Goal: Information Seeking & Learning: Check status

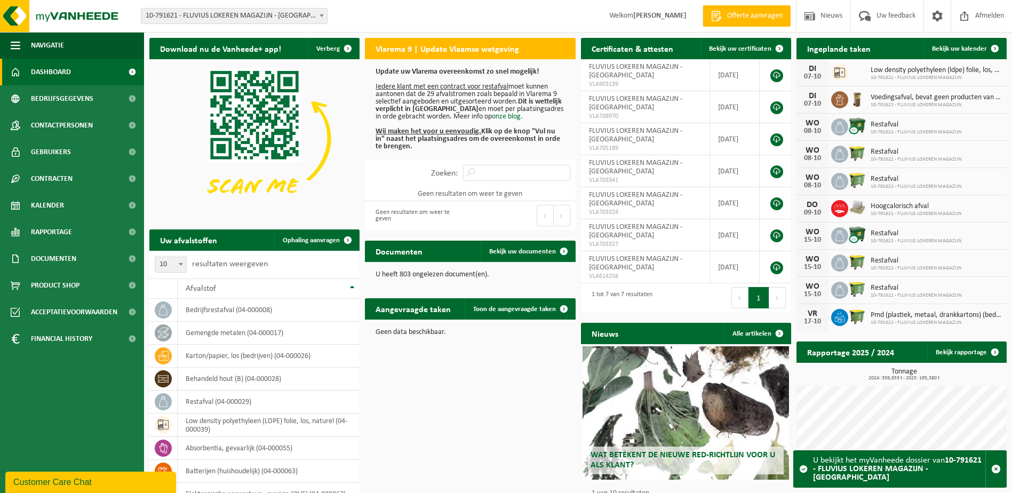
click at [318, 17] on span at bounding box center [322, 16] width 11 height 14
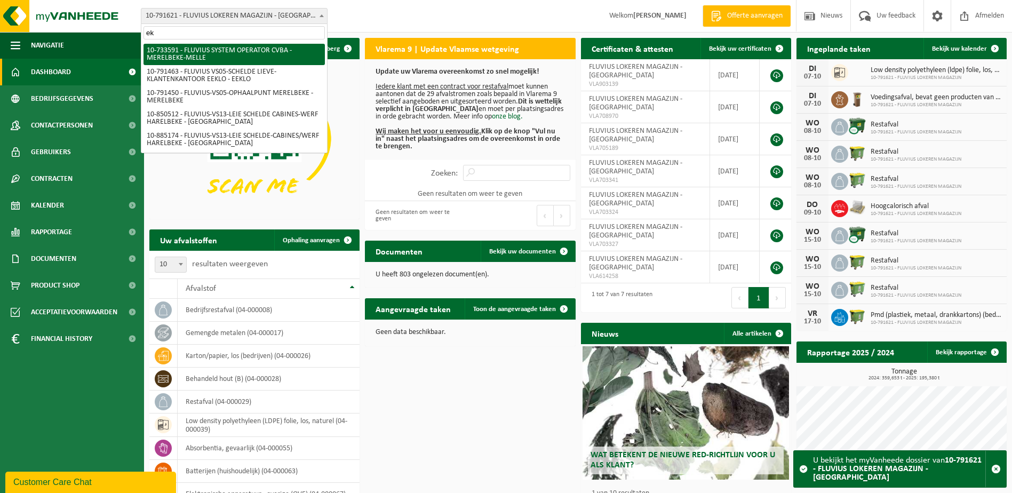
type input "e"
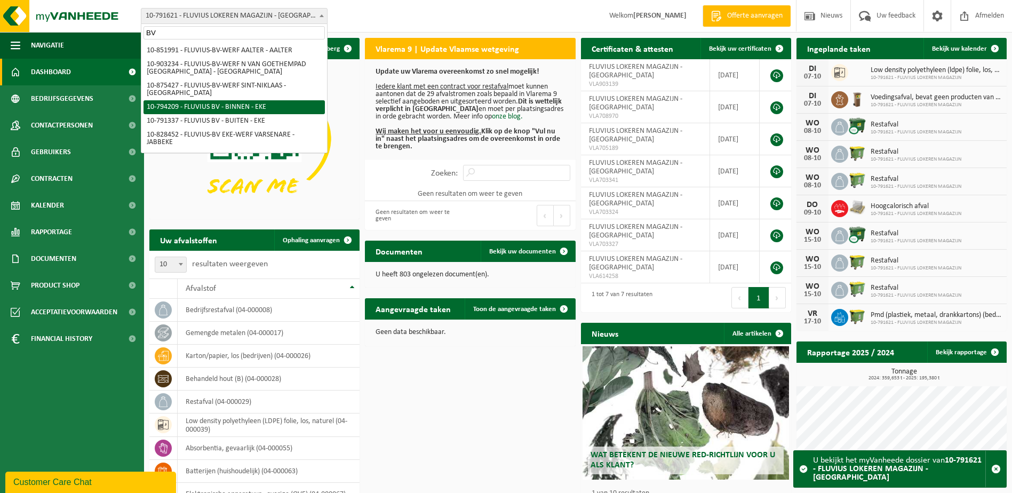
type input "BV"
select select "30991"
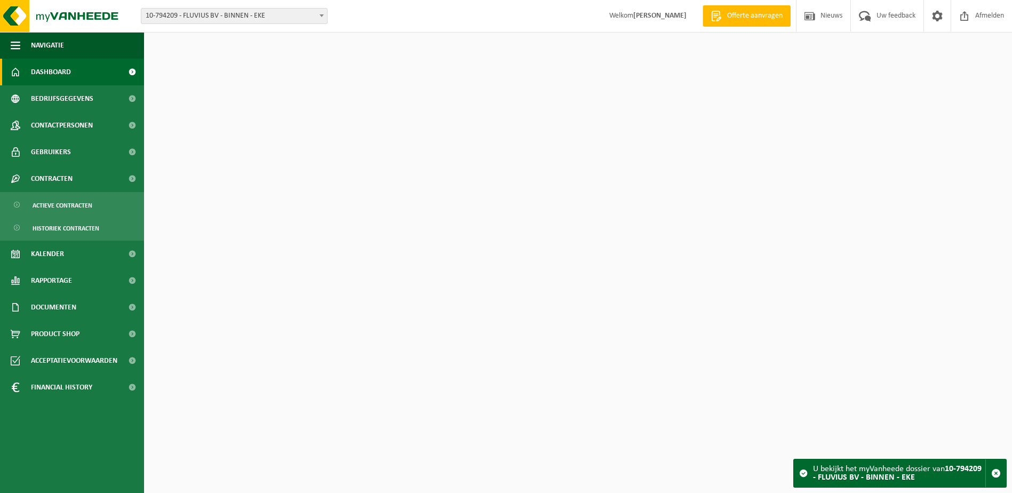
click at [56, 201] on span "Actieve contracten" at bounding box center [63, 205] width 60 height 20
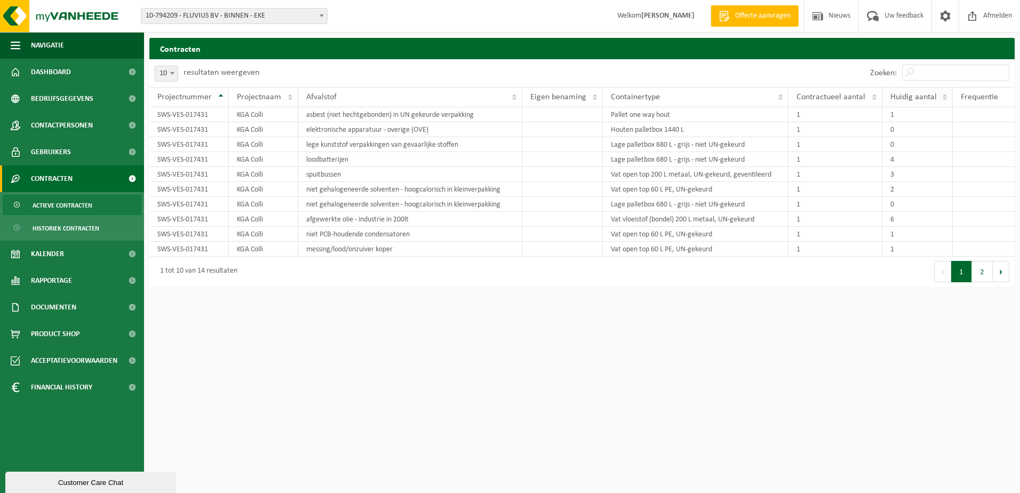
click at [922, 100] on span "Huidig aantal" at bounding box center [914, 97] width 46 height 9
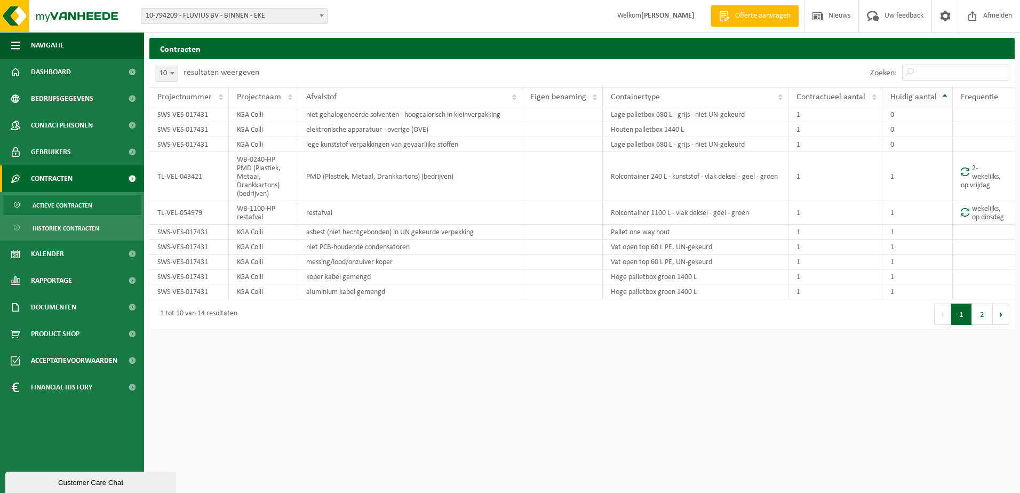
click at [922, 100] on span "Huidig aantal" at bounding box center [914, 97] width 46 height 9
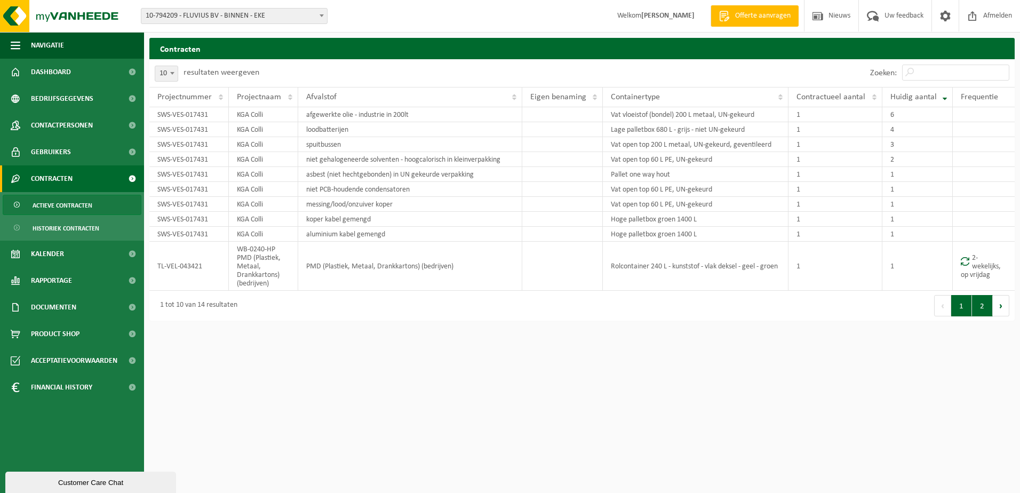
click at [984, 312] on button "2" at bounding box center [982, 305] width 21 height 21
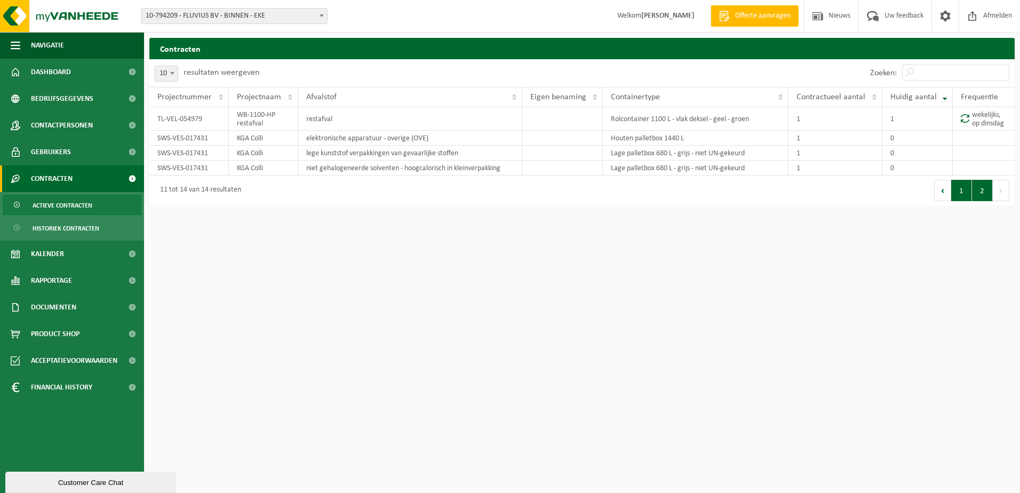
click at [959, 189] on button "1" at bounding box center [962, 190] width 21 height 21
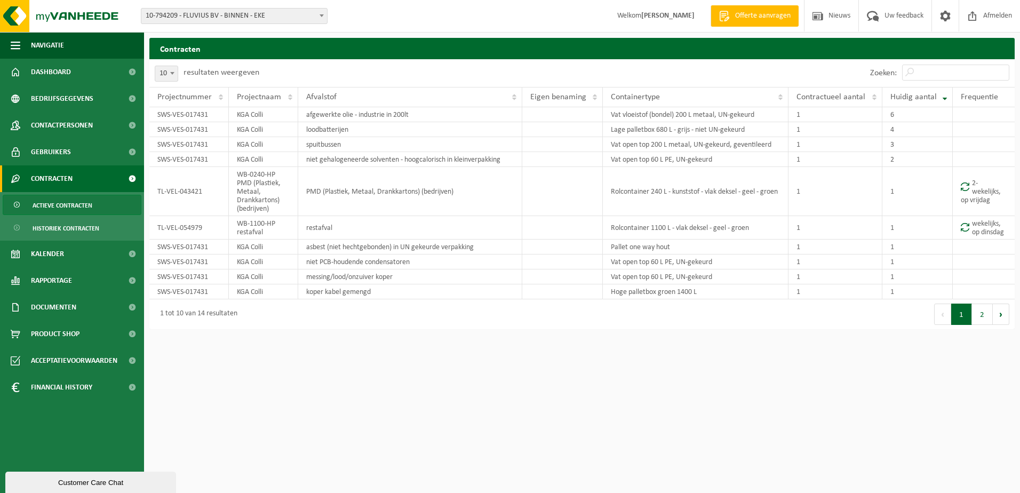
click at [311, 16] on span "10-794209 - FLUVIUS BV - BINNEN - EKE" at bounding box center [234, 16] width 186 height 15
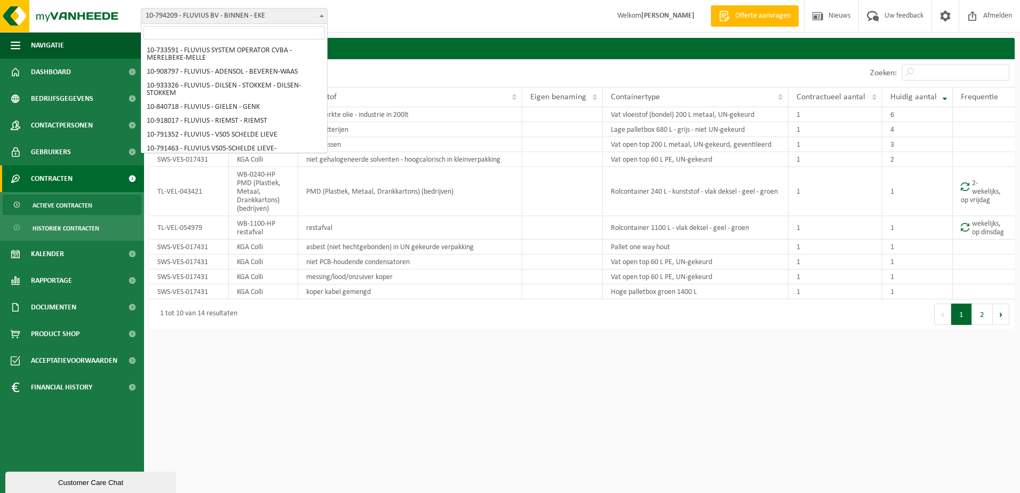
scroll to position [5219, 0]
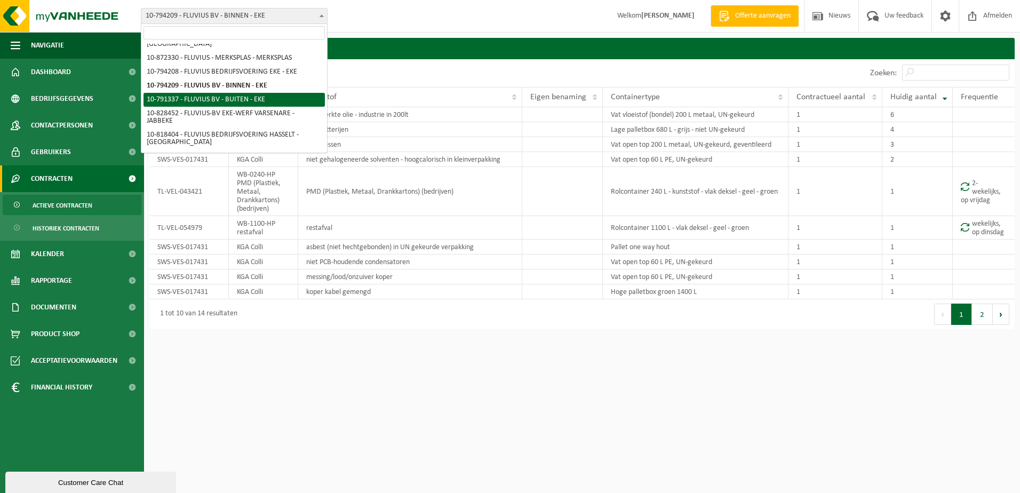
select select "30190"
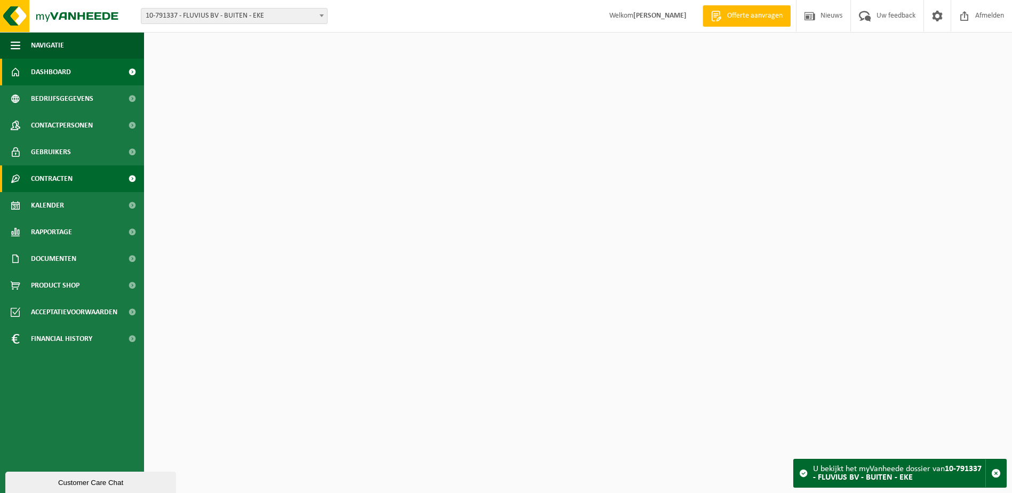
click at [47, 183] on span "Contracten" at bounding box center [52, 178] width 42 height 27
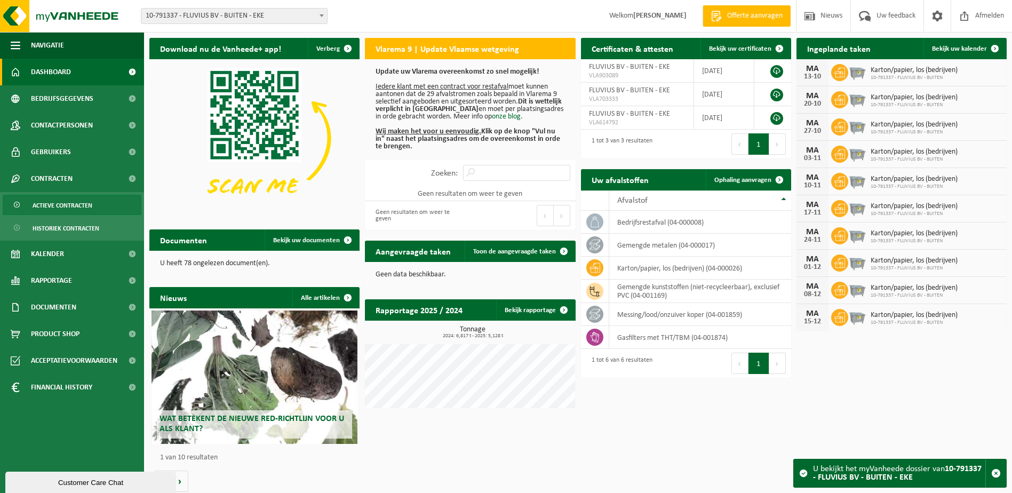
click at [47, 209] on span "Actieve contracten" at bounding box center [63, 205] width 60 height 20
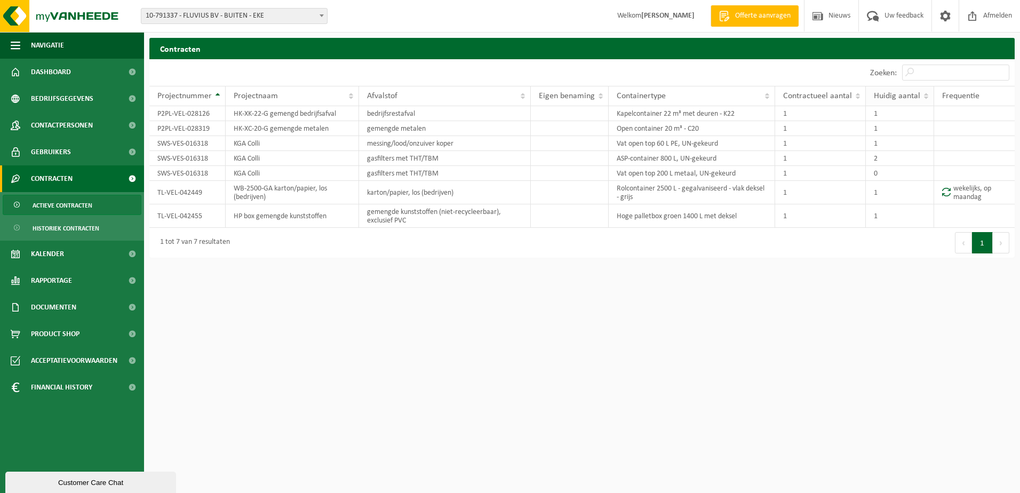
click at [887, 99] on span "Huidig aantal" at bounding box center [897, 96] width 46 height 9
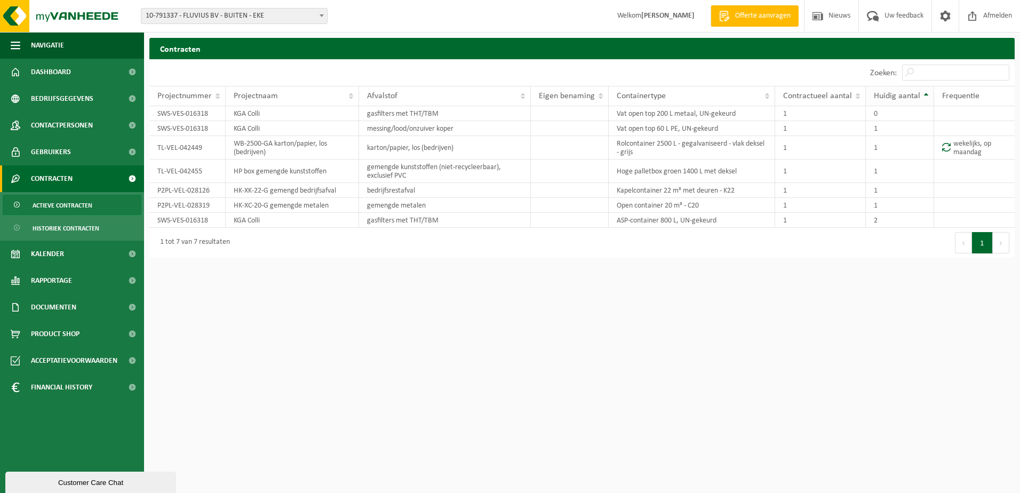
click at [887, 99] on span "Huidig aantal" at bounding box center [897, 96] width 46 height 9
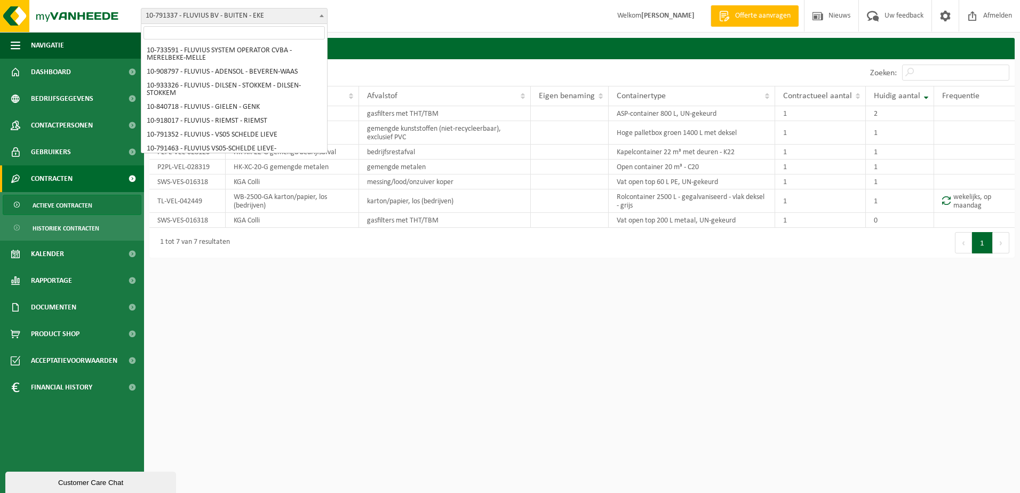
click at [318, 17] on span at bounding box center [322, 16] width 11 height 14
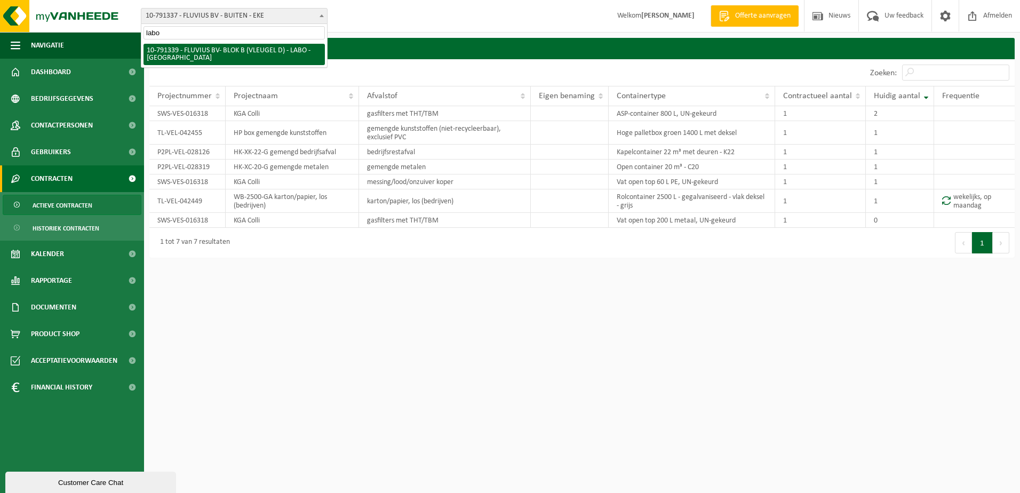
type input "labo"
select select "30191"
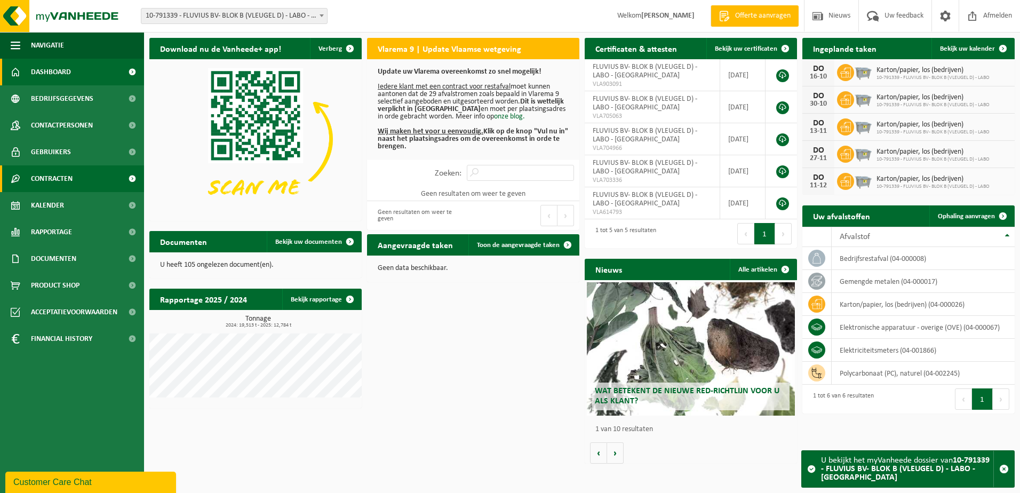
click at [58, 180] on span "Contracten" at bounding box center [52, 178] width 42 height 27
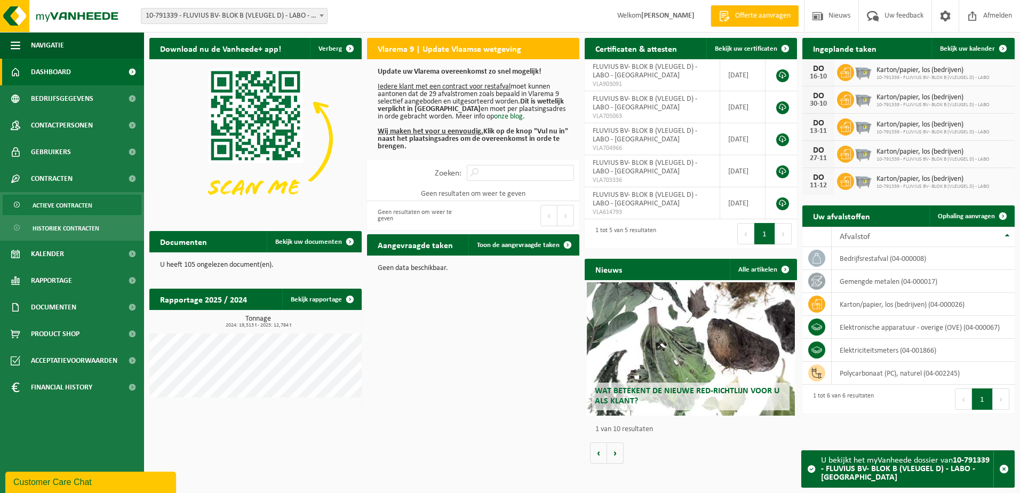
drag, startPoint x: 61, startPoint y: 209, endPoint x: 97, endPoint y: 209, distance: 35.8
click at [62, 209] on span "Actieve contracten" at bounding box center [63, 205] width 60 height 20
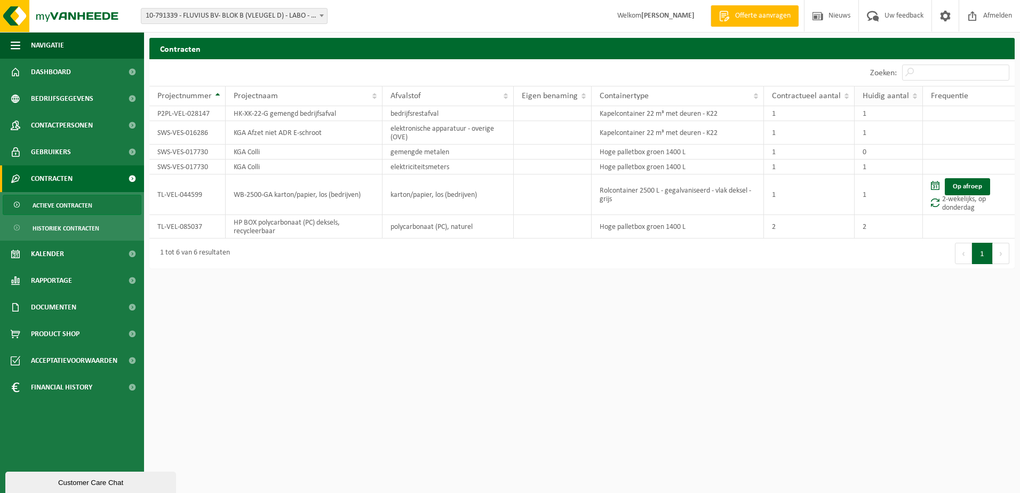
click at [908, 97] on span "Huidig aantal" at bounding box center [886, 96] width 46 height 9
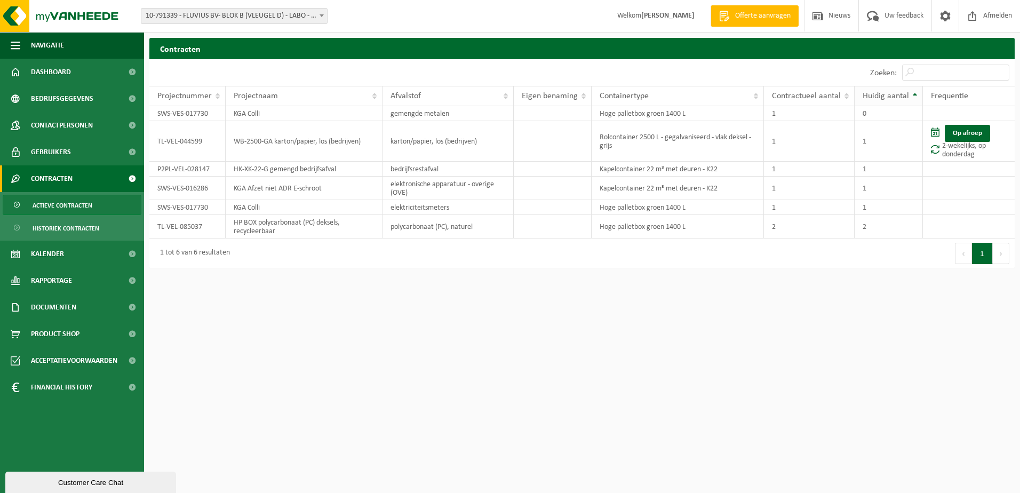
click at [908, 97] on span "Huidig aantal" at bounding box center [886, 96] width 46 height 9
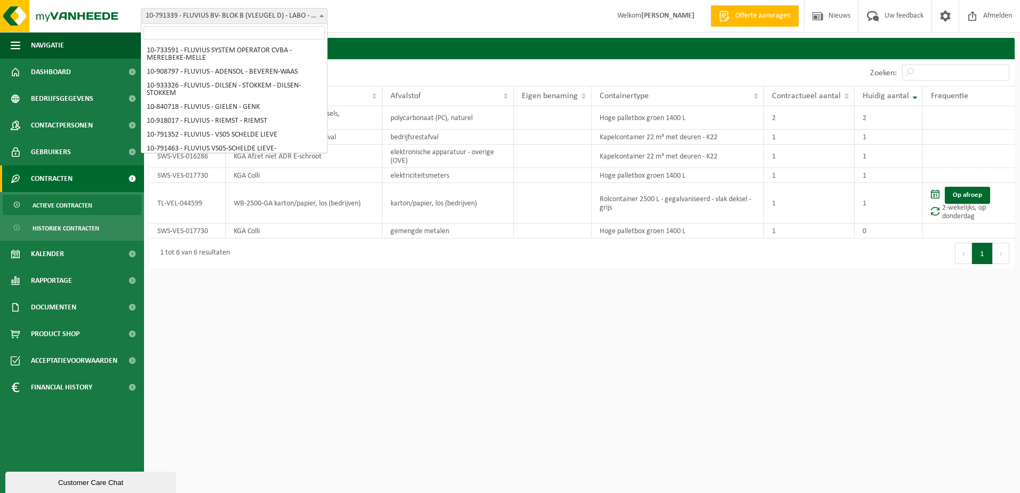
click at [321, 17] on b at bounding box center [322, 15] width 4 height 3
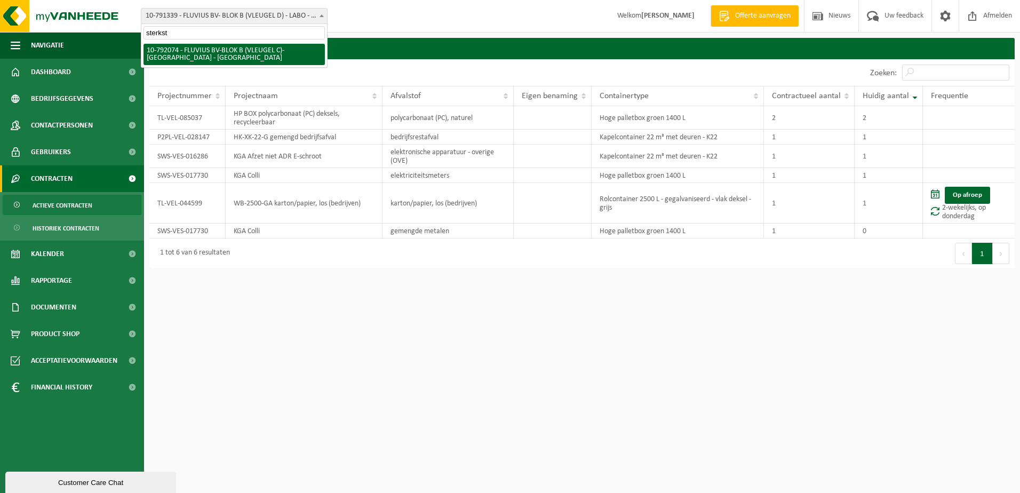
type input "sterkst"
select select "30435"
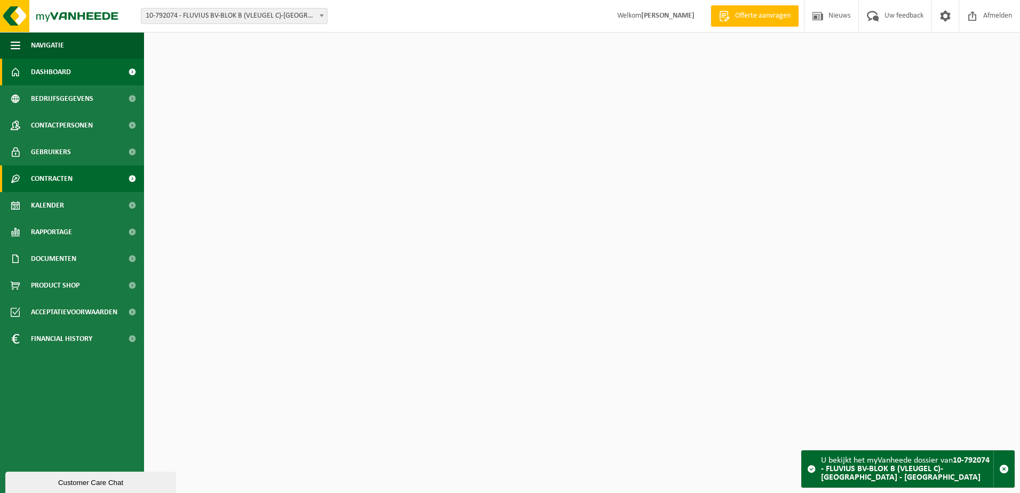
click at [61, 185] on span "Contracten" at bounding box center [52, 178] width 42 height 27
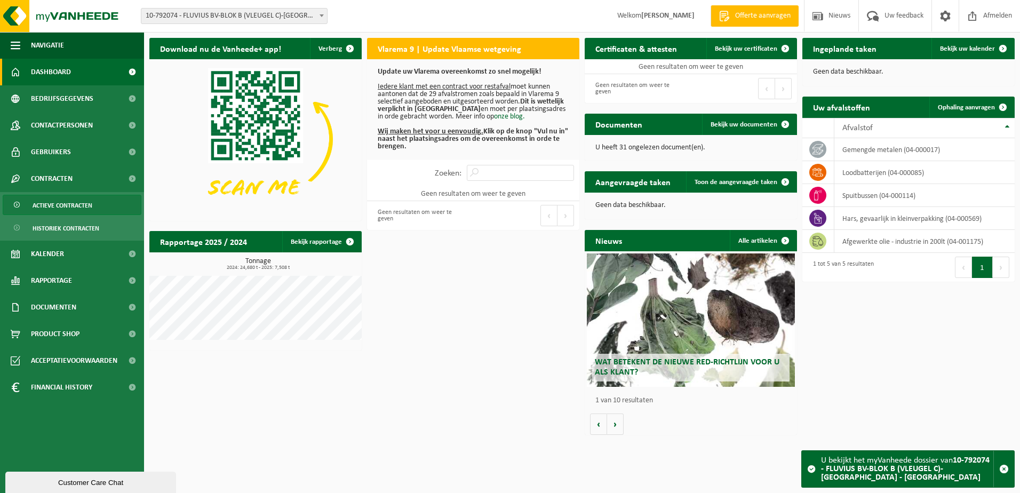
click at [60, 208] on span "Actieve contracten" at bounding box center [63, 205] width 60 height 20
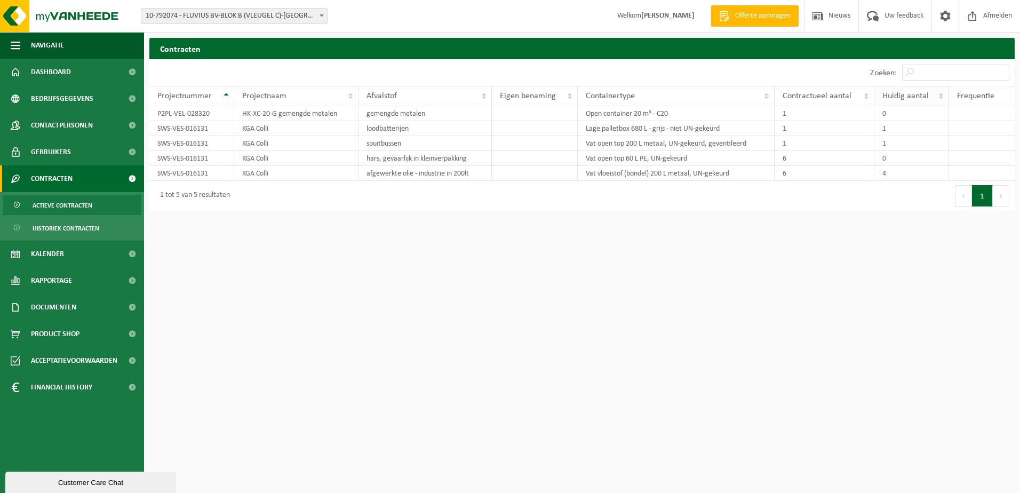
click at [917, 95] on span "Huidig aantal" at bounding box center [906, 96] width 46 height 9
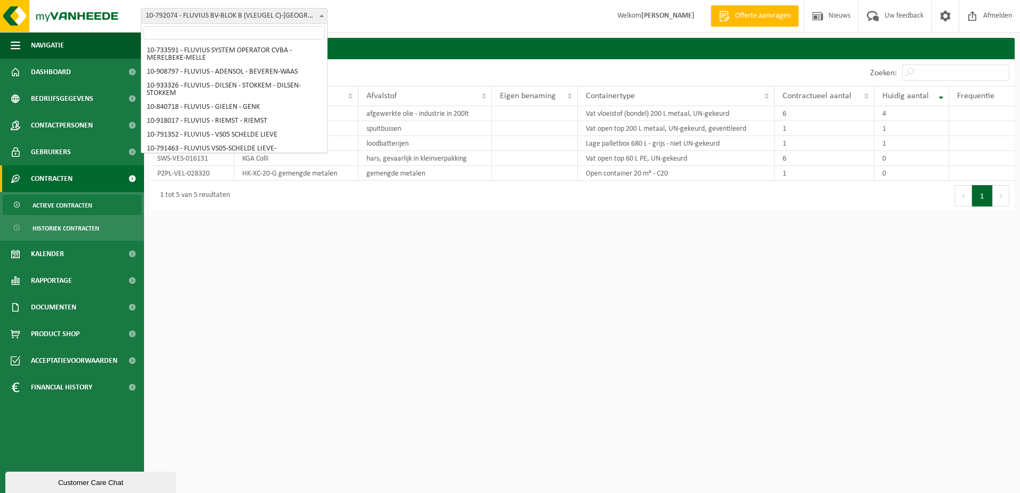
click at [326, 19] on span at bounding box center [322, 16] width 11 height 14
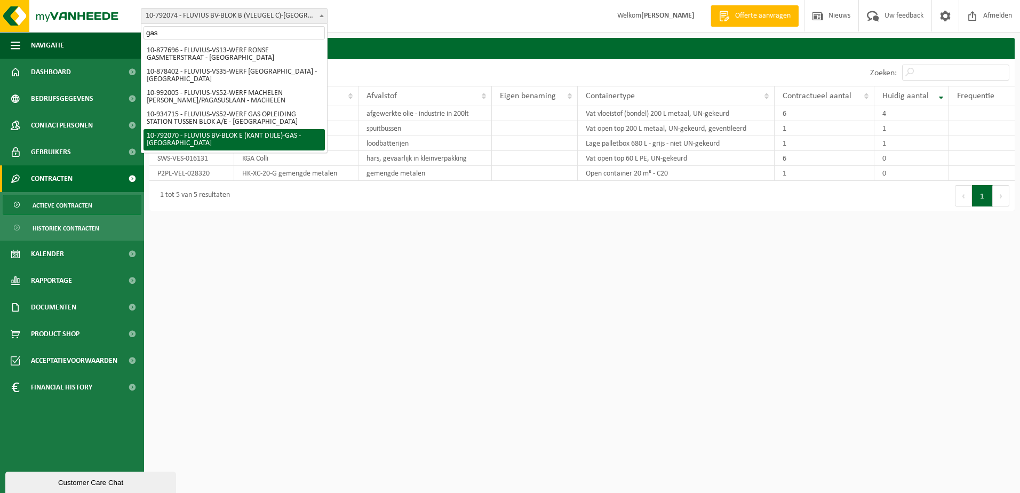
type input "gas"
select select "30434"
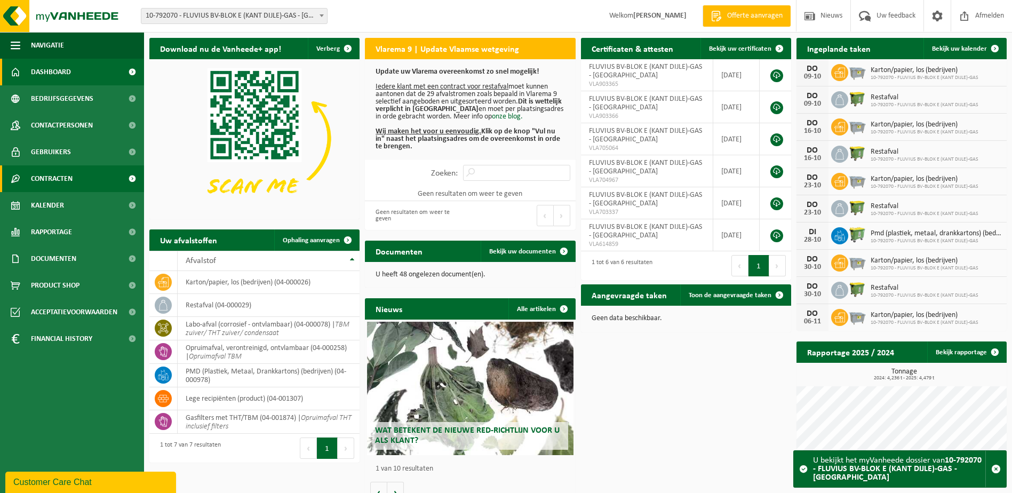
click at [60, 179] on span "Contracten" at bounding box center [52, 178] width 42 height 27
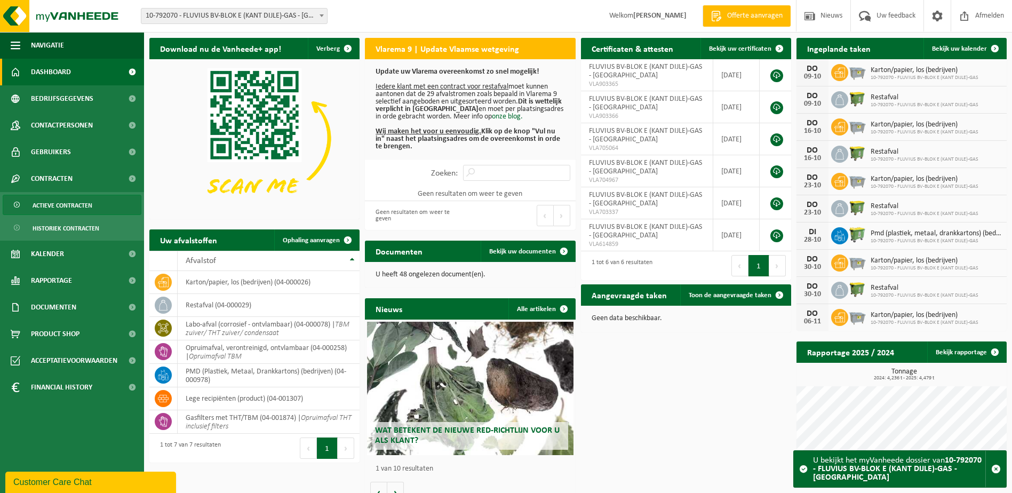
click at [59, 203] on span "Actieve contracten" at bounding box center [63, 205] width 60 height 20
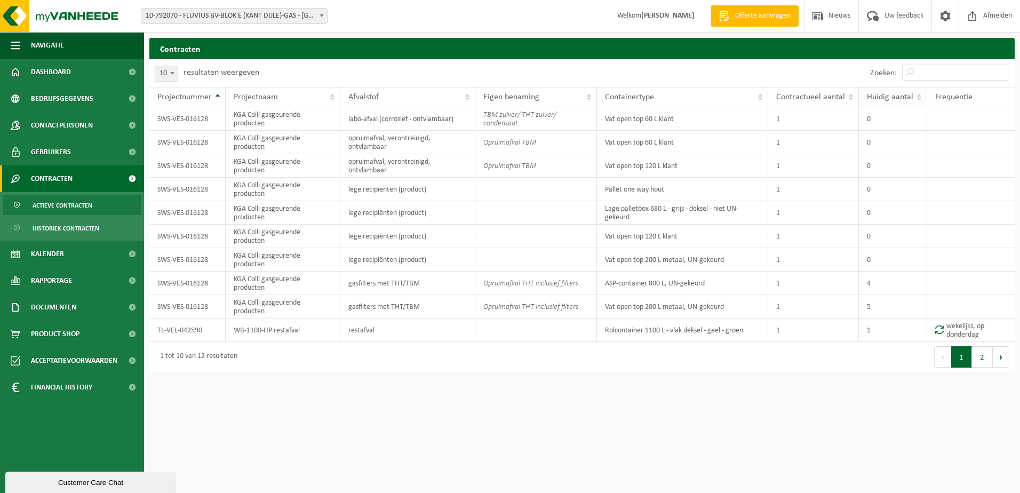
click at [887, 95] on span "Huidig aantal" at bounding box center [890, 97] width 46 height 9
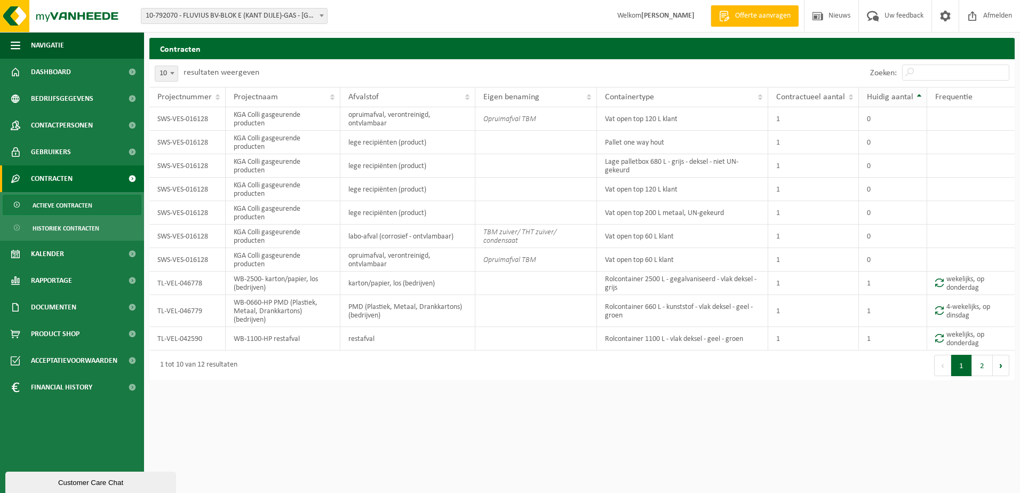
click at [887, 95] on span "Huidig aantal" at bounding box center [890, 97] width 46 height 9
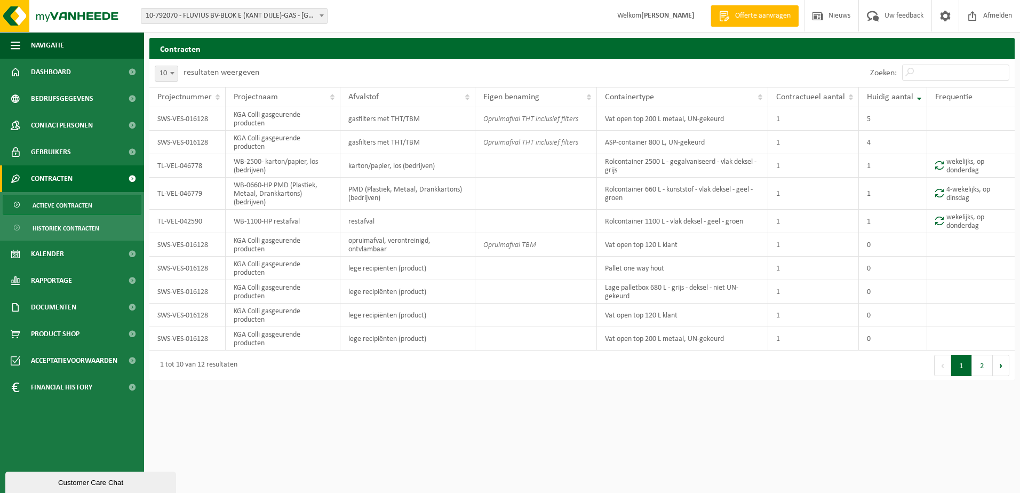
click at [321, 18] on span at bounding box center [322, 16] width 11 height 14
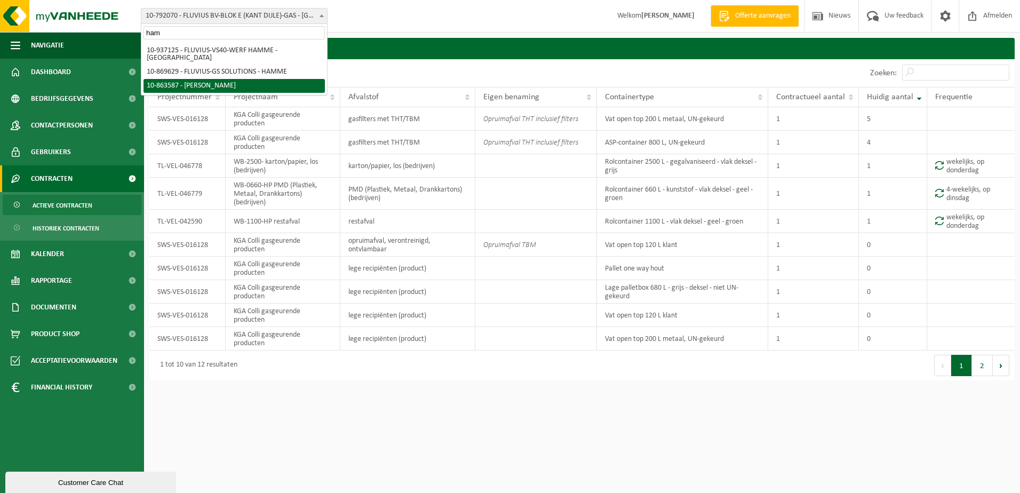
type input "ham"
select select "101592"
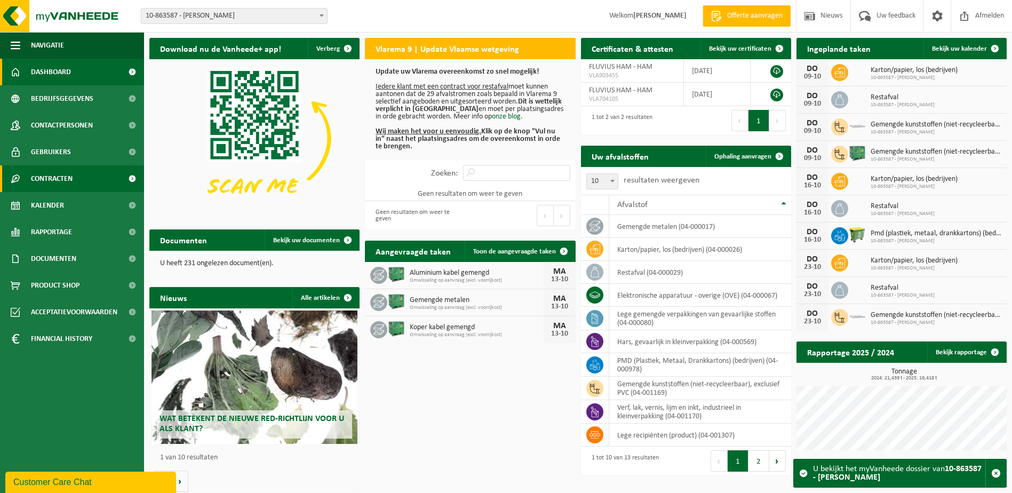
click at [41, 172] on span "Contracten" at bounding box center [52, 178] width 42 height 27
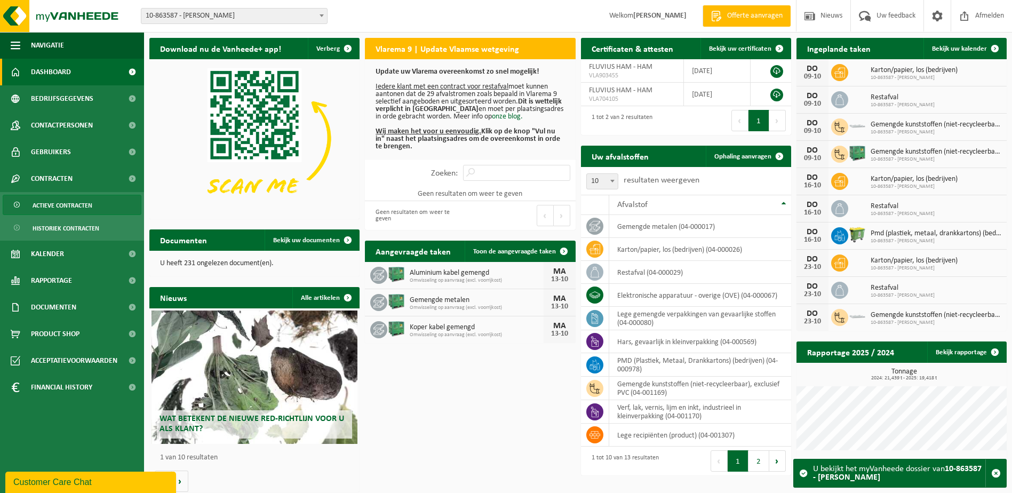
click at [49, 204] on span "Actieve contracten" at bounding box center [63, 205] width 60 height 20
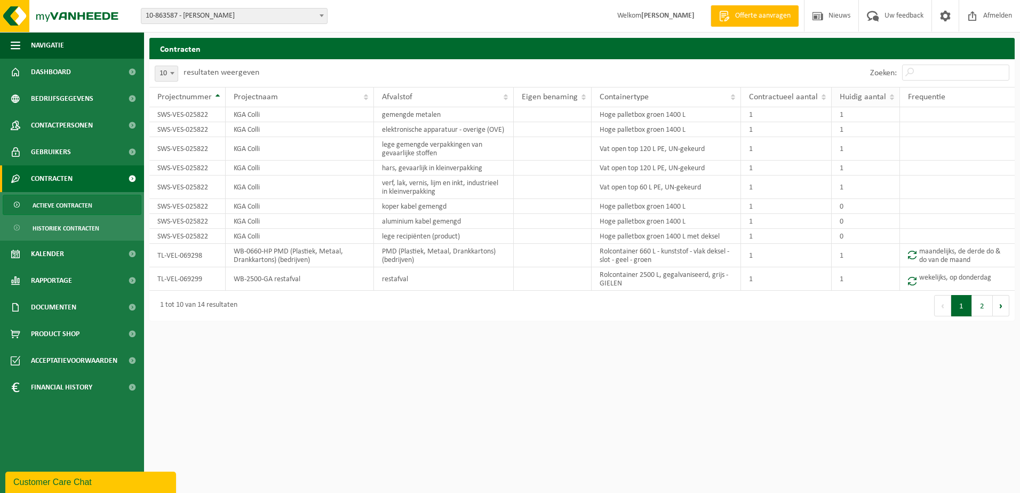
click at [875, 94] on span "Huidig aantal" at bounding box center [863, 97] width 46 height 9
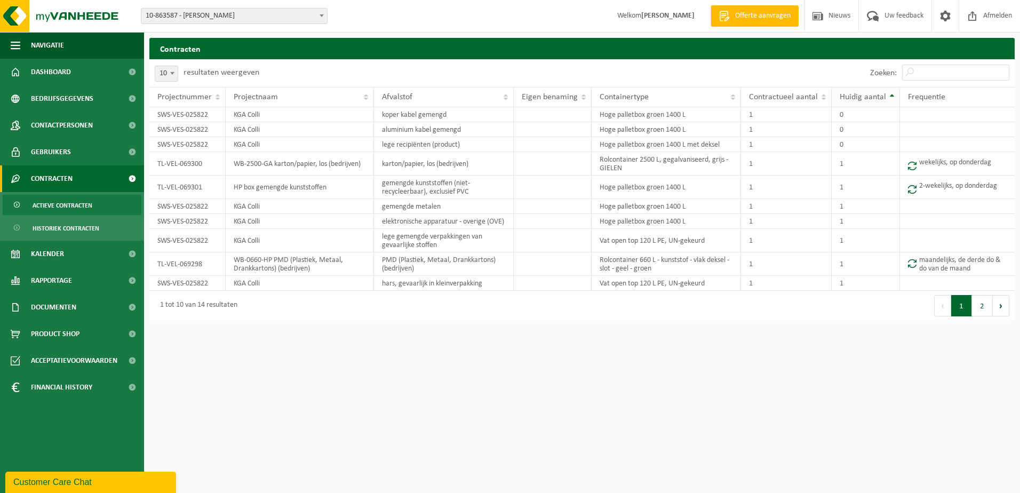
click at [875, 94] on span "Huidig aantal" at bounding box center [863, 97] width 46 height 9
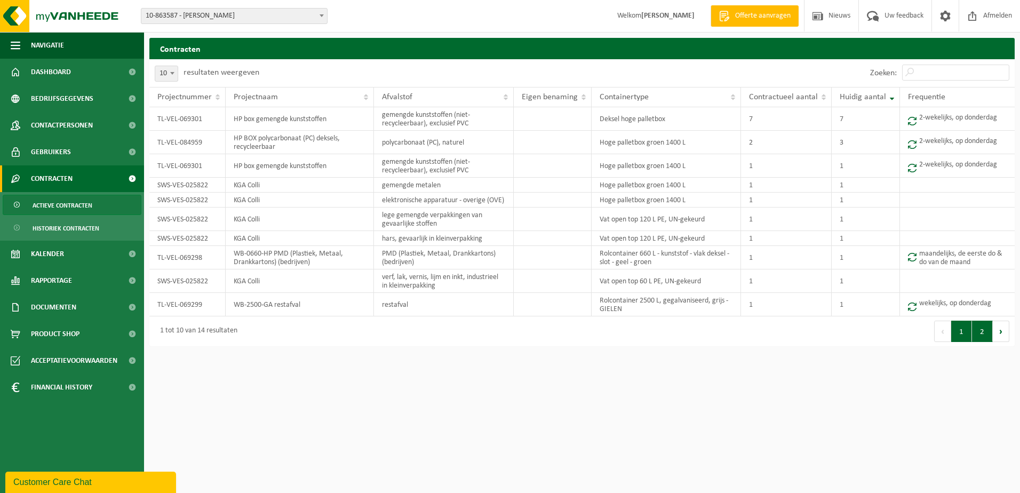
click at [986, 335] on button "2" at bounding box center [982, 331] width 21 height 21
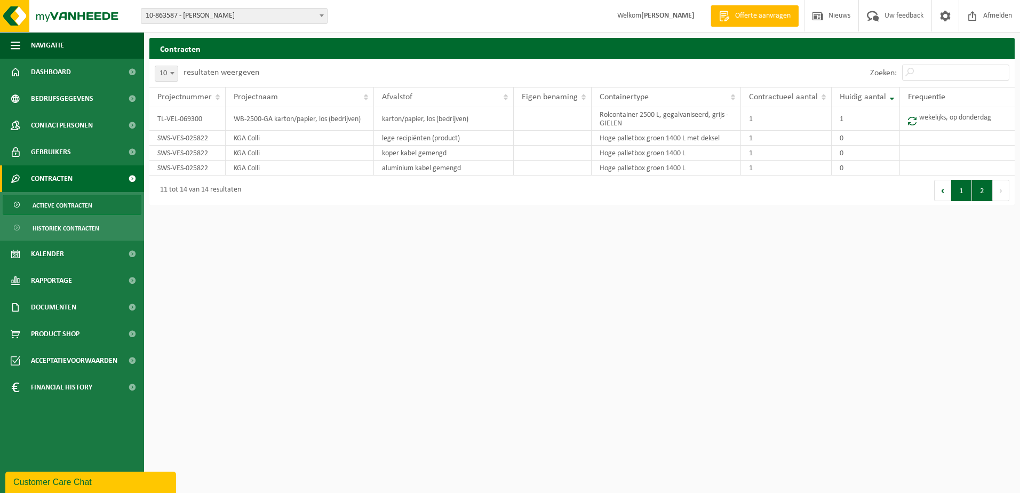
click at [962, 192] on button "1" at bounding box center [962, 190] width 21 height 21
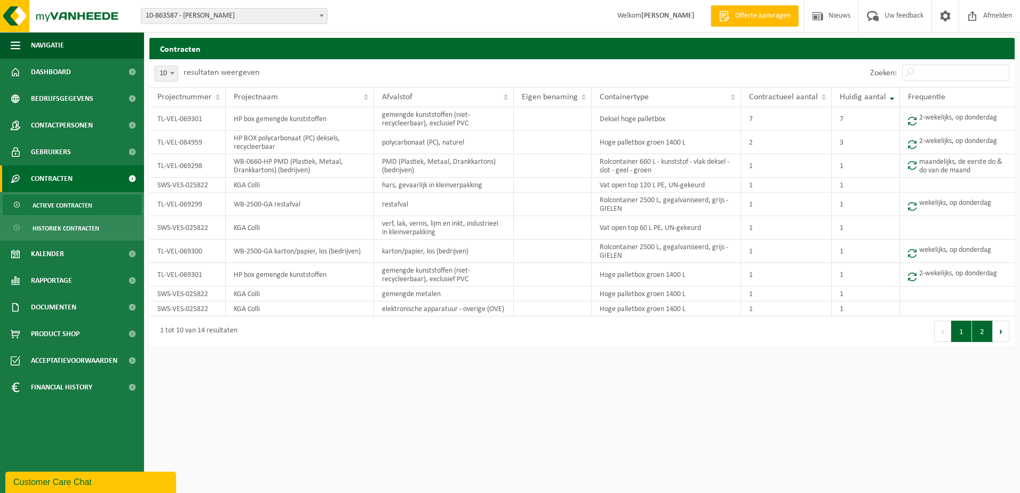
click at [976, 327] on button "2" at bounding box center [982, 331] width 21 height 21
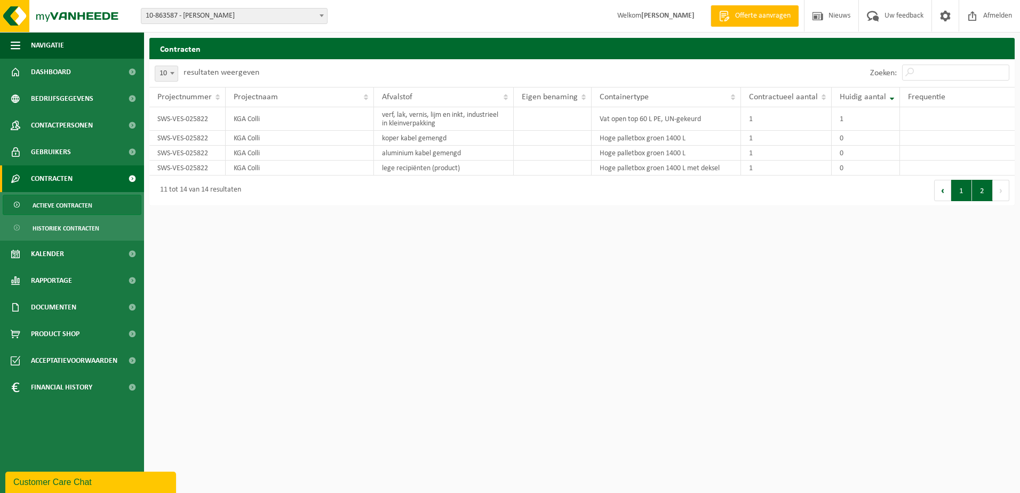
click at [958, 196] on button "1" at bounding box center [962, 190] width 21 height 21
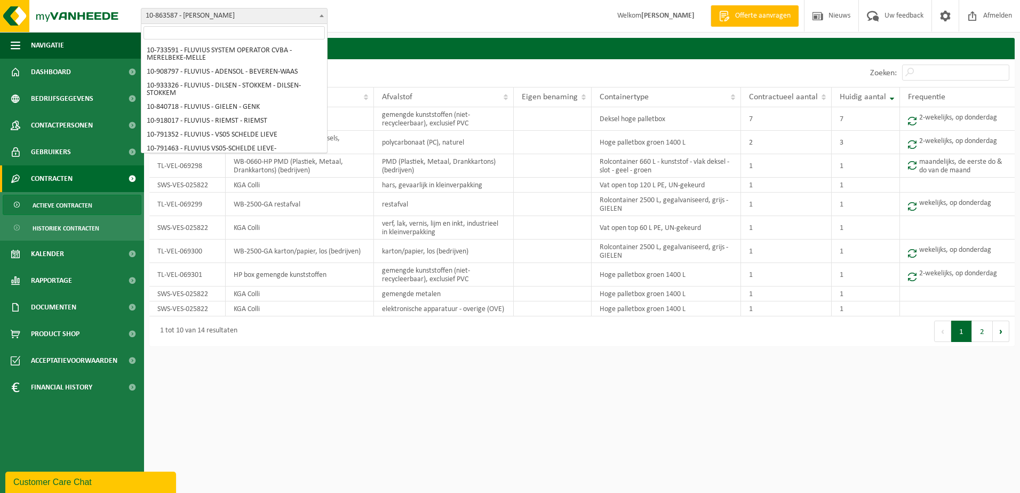
click at [324, 15] on span at bounding box center [322, 16] width 11 height 14
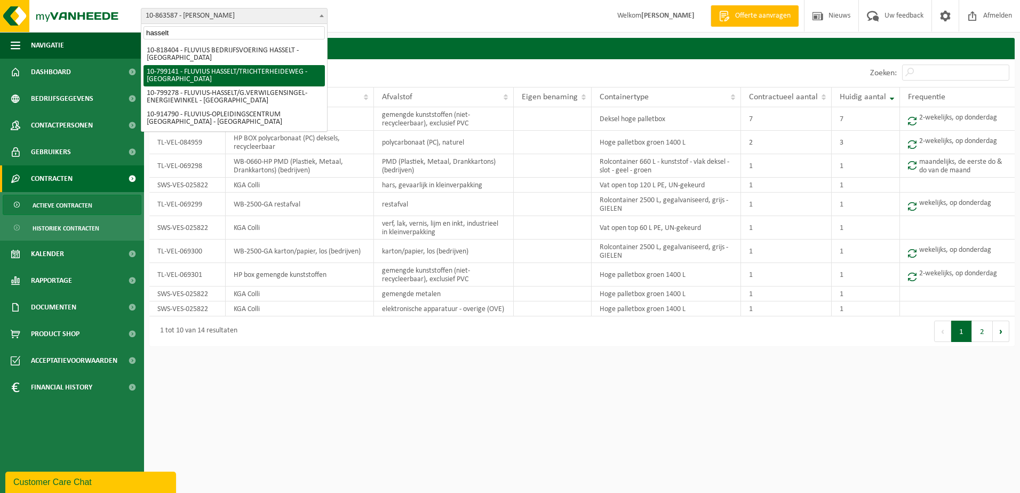
type input "hasselt"
select select "33188"
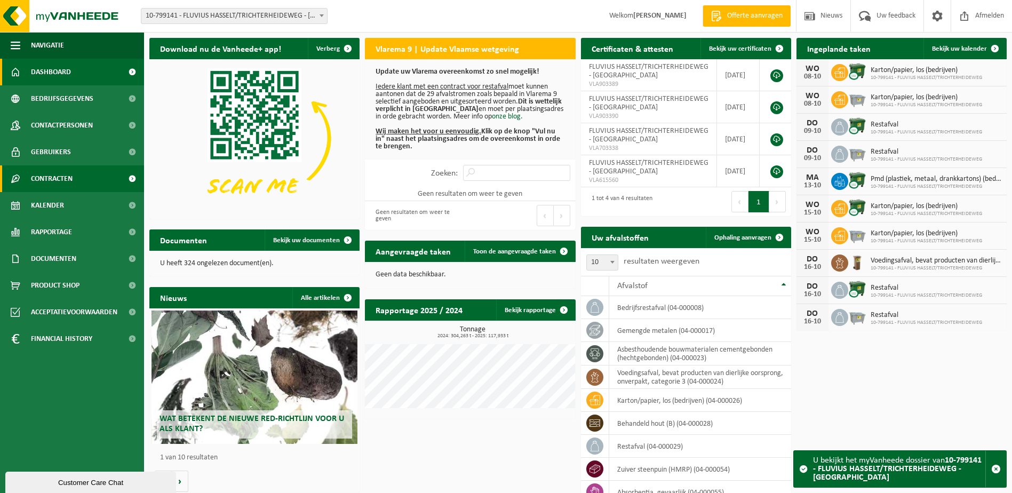
click at [63, 178] on span "Contracten" at bounding box center [52, 178] width 42 height 27
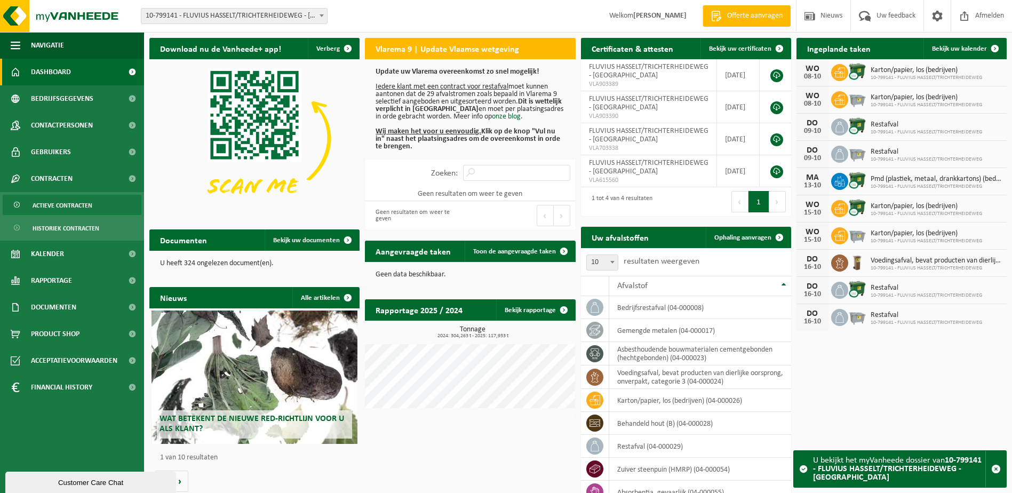
click at [54, 202] on span "Actieve contracten" at bounding box center [63, 205] width 60 height 20
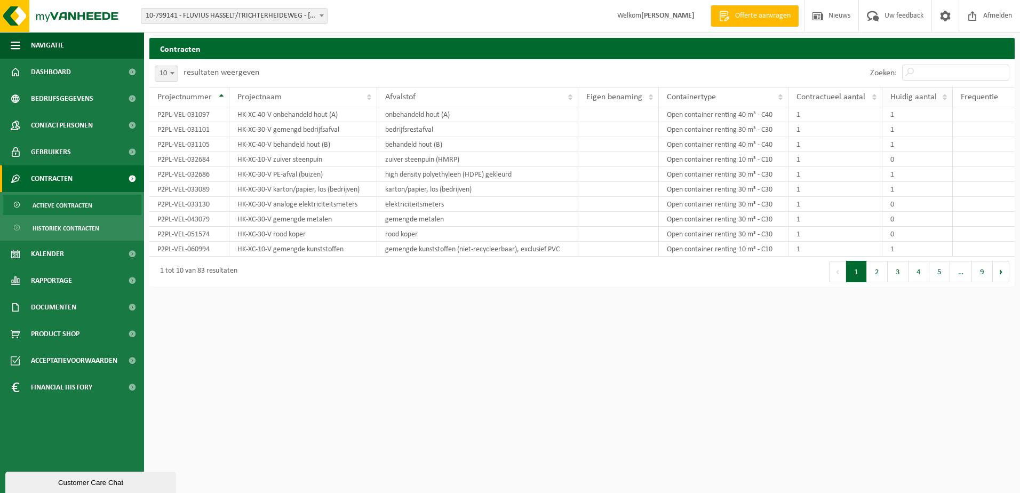
click at [931, 98] on span "Huidig aantal" at bounding box center [914, 97] width 46 height 9
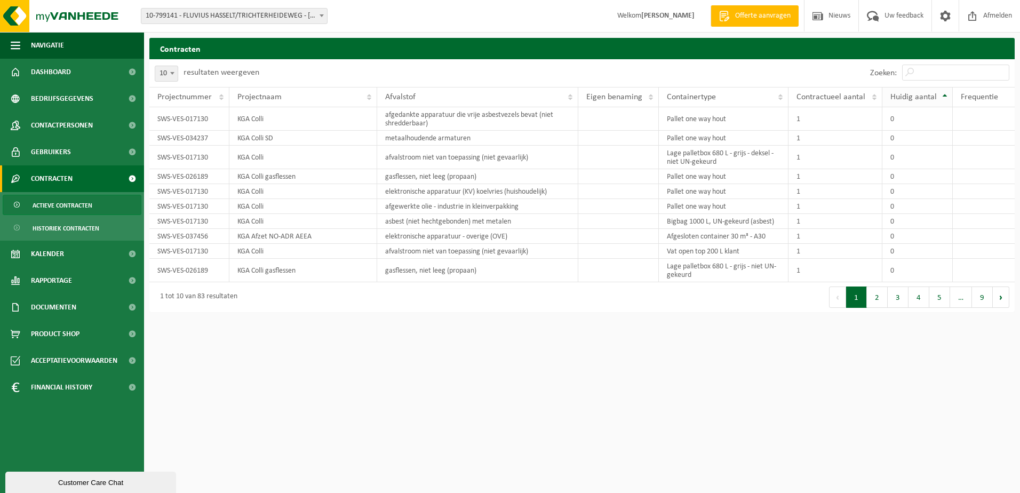
click at [931, 98] on span "Huidig aantal" at bounding box center [914, 97] width 46 height 9
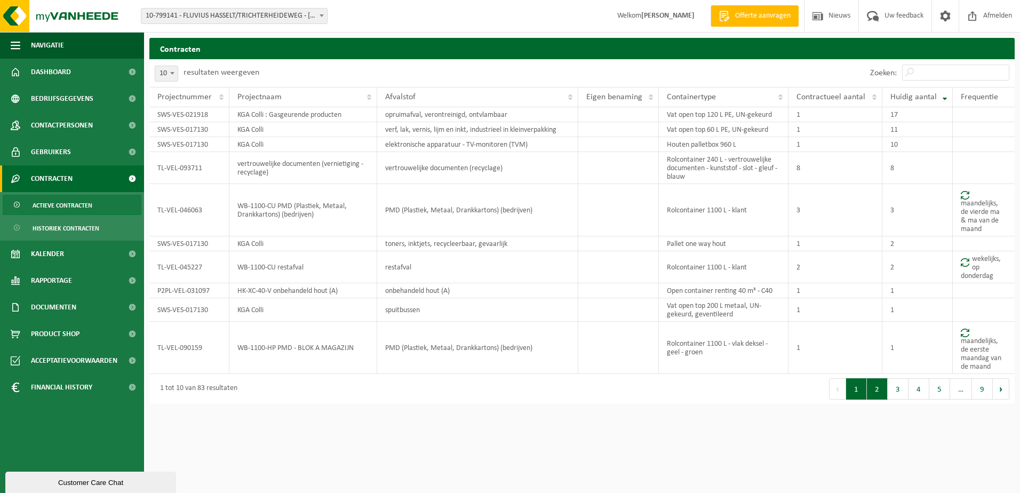
click at [876, 391] on button "2" at bounding box center [877, 388] width 21 height 21
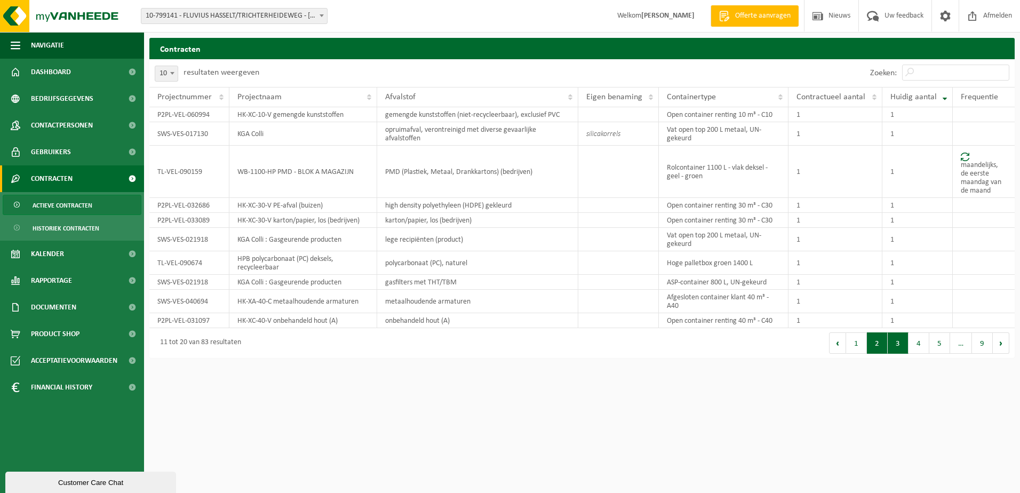
click at [900, 339] on button "3" at bounding box center [898, 343] width 21 height 21
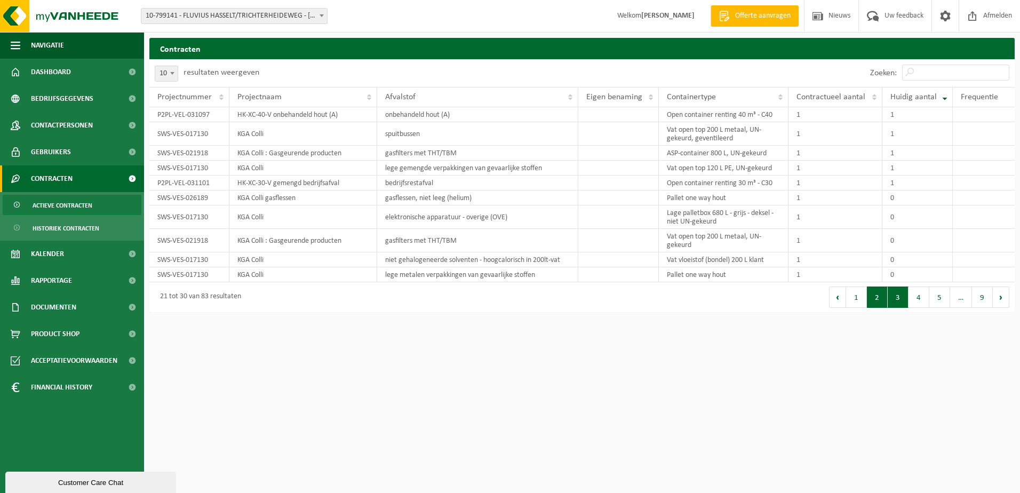
click at [876, 299] on button "2" at bounding box center [877, 297] width 21 height 21
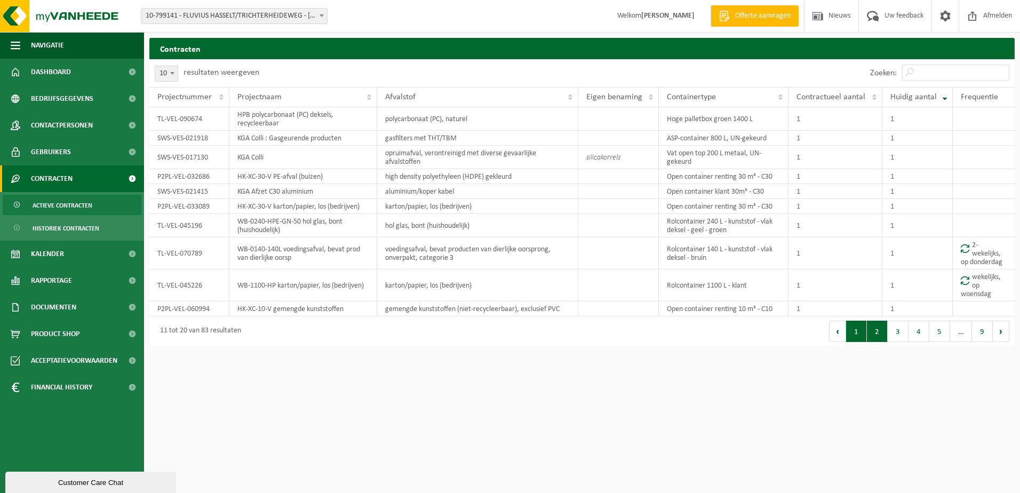
click at [863, 342] on button "1" at bounding box center [857, 331] width 21 height 21
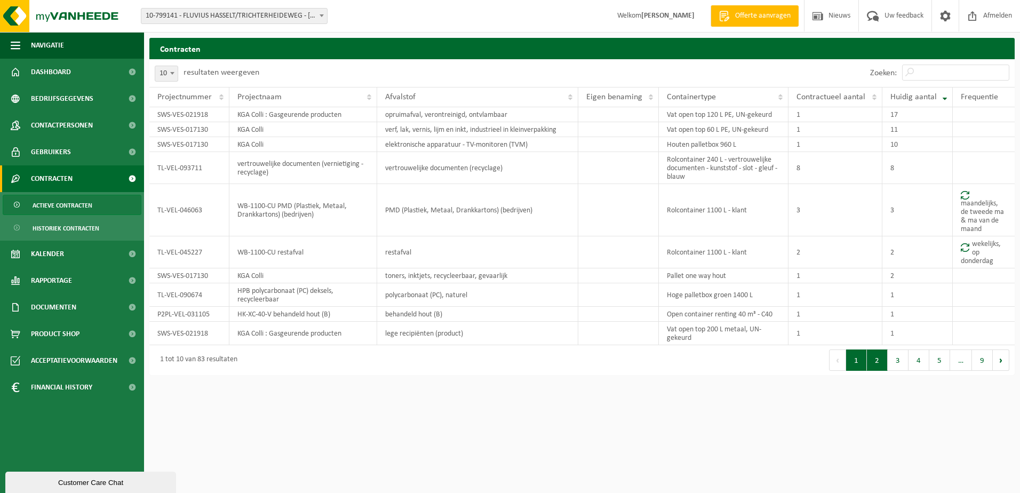
click at [885, 359] on button "2" at bounding box center [877, 360] width 21 height 21
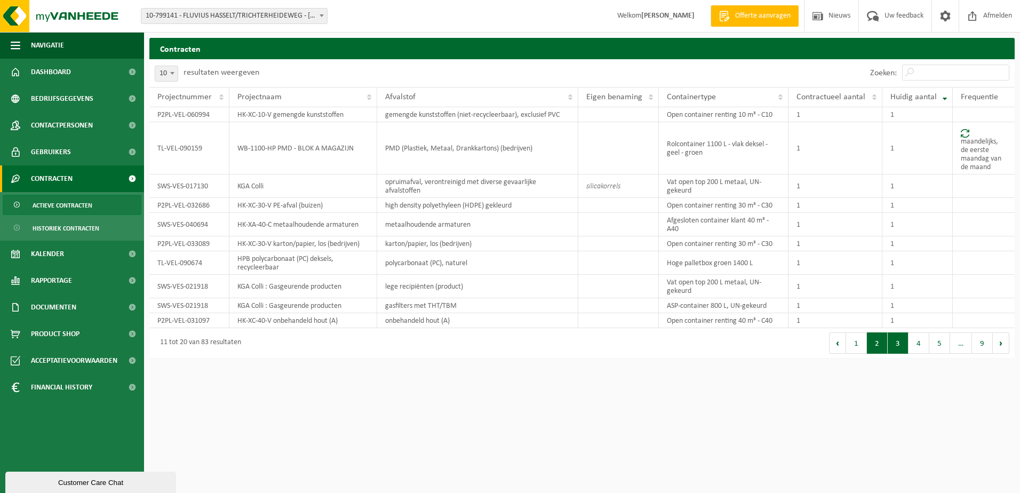
click at [897, 347] on button "3" at bounding box center [898, 343] width 21 height 21
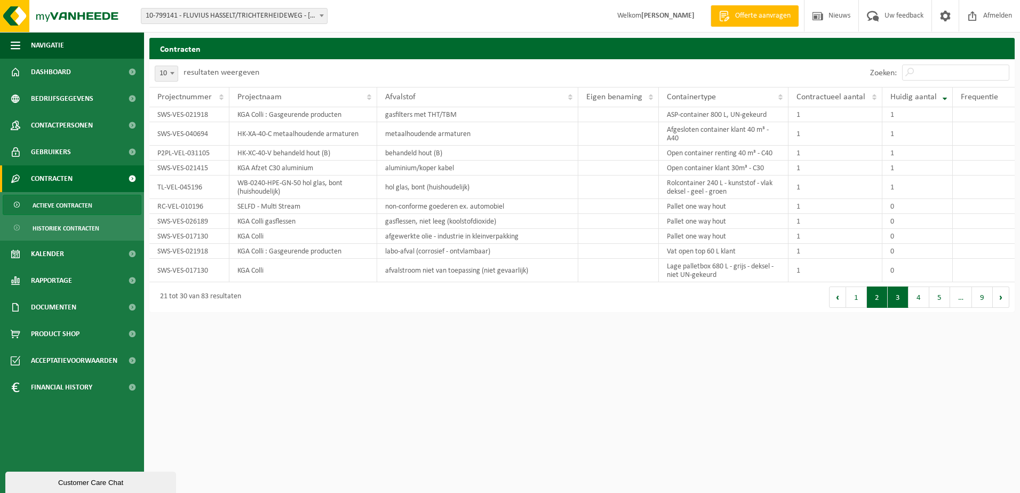
click at [877, 302] on button "2" at bounding box center [877, 297] width 21 height 21
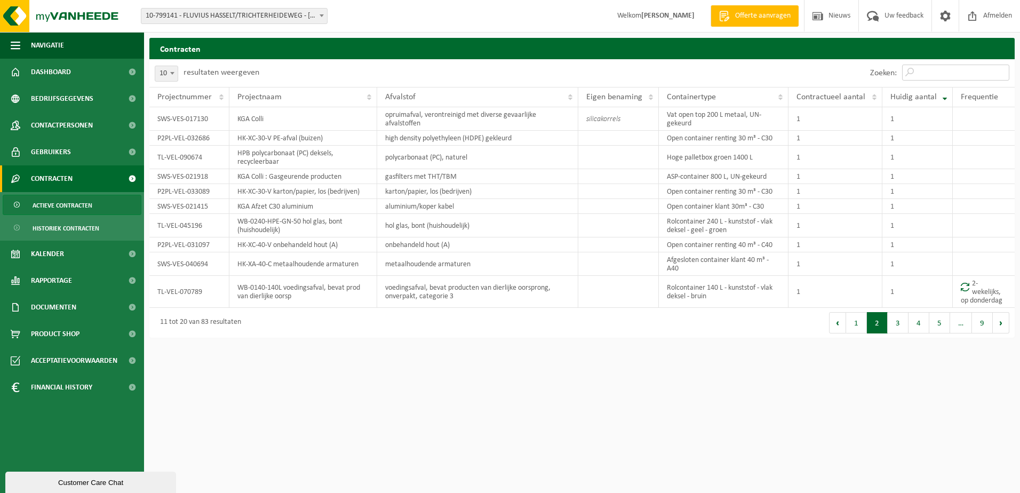
click at [944, 79] on input "Zoeken:" at bounding box center [956, 73] width 107 height 16
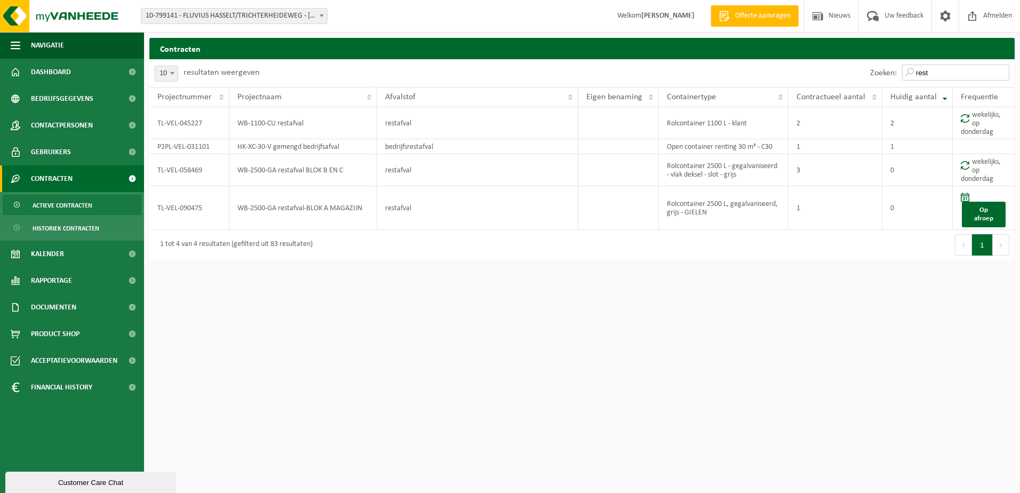
type input "rest"
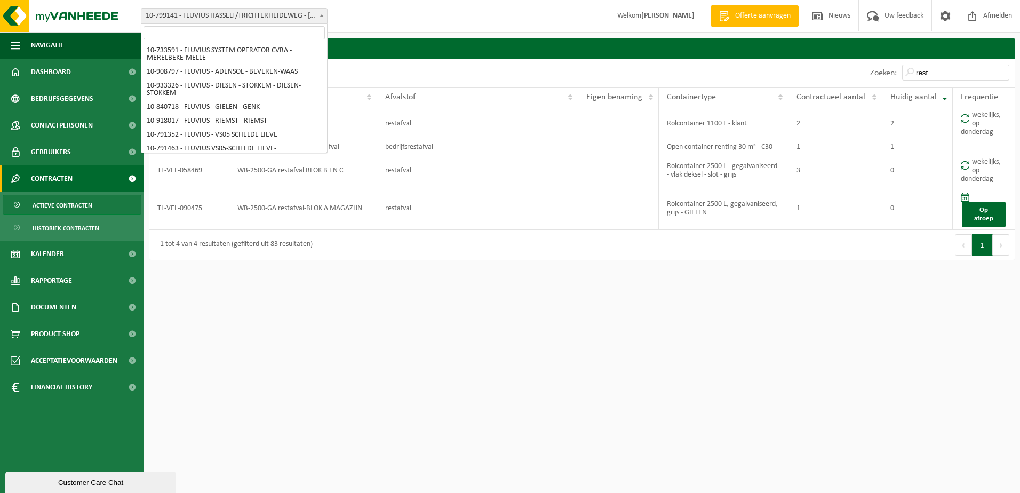
click at [319, 17] on span at bounding box center [322, 16] width 11 height 14
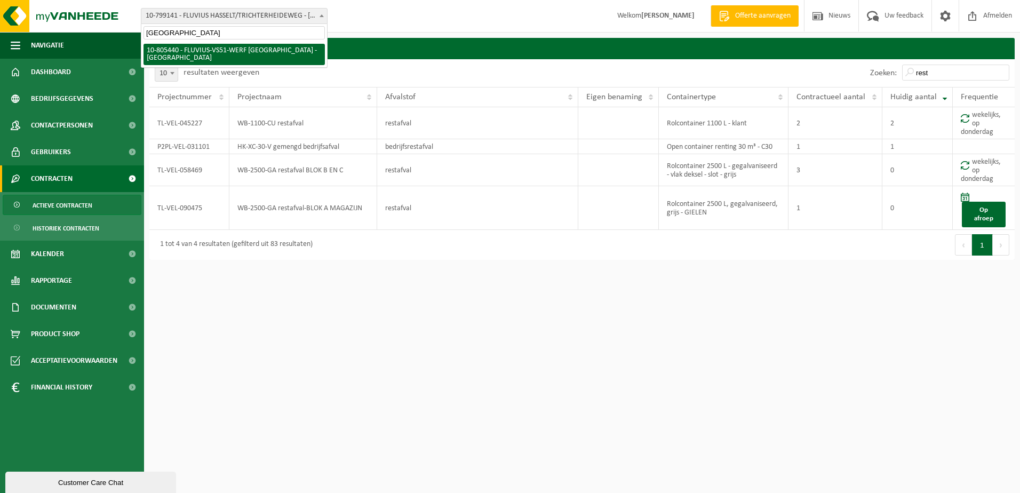
type input "leuven"
select select "34694"
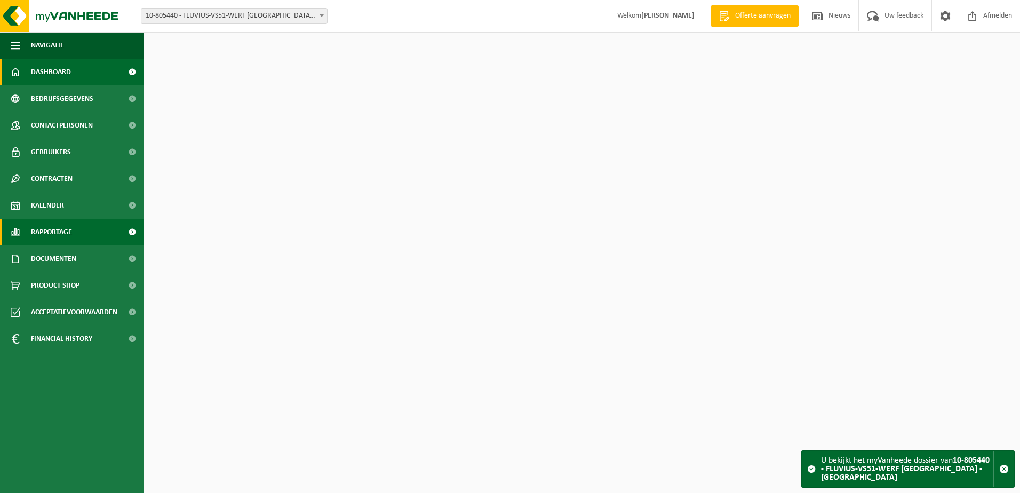
click at [48, 227] on span "Rapportage" at bounding box center [51, 232] width 41 height 27
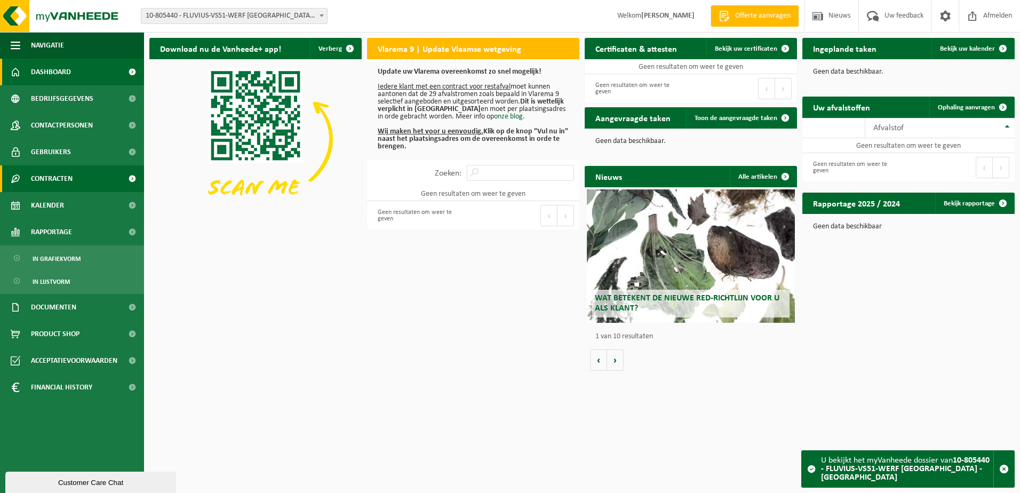
click at [52, 177] on span "Contracten" at bounding box center [52, 178] width 42 height 27
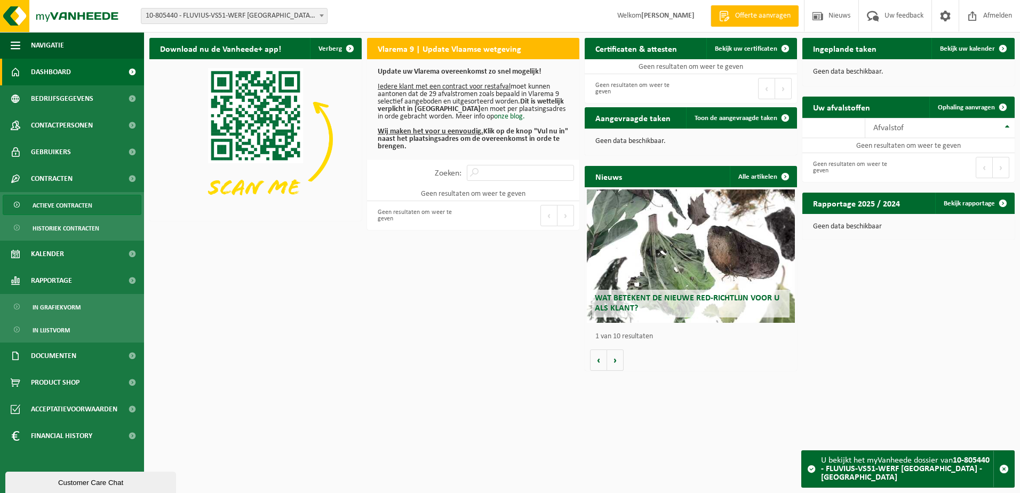
click at [53, 210] on span "Actieve contracten" at bounding box center [63, 205] width 60 height 20
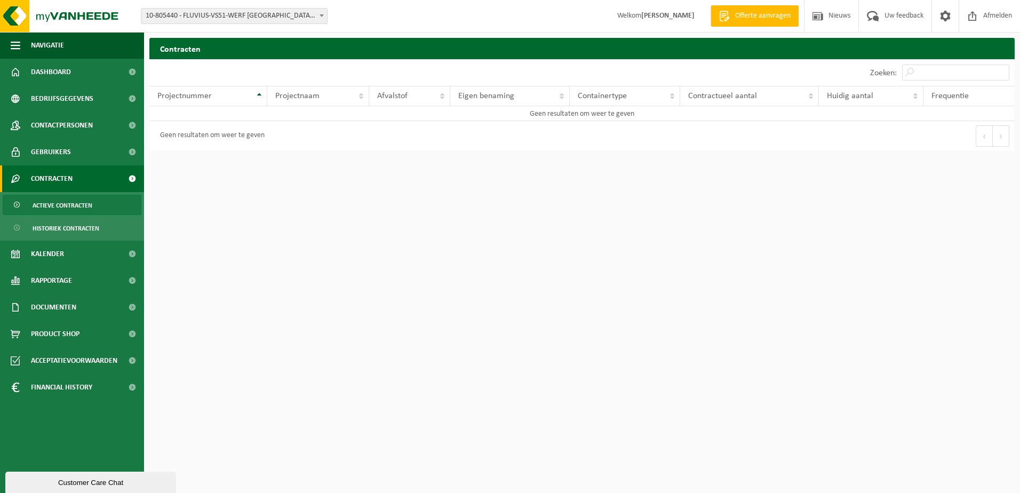
click at [54, 205] on span "Actieve contracten" at bounding box center [63, 205] width 60 height 20
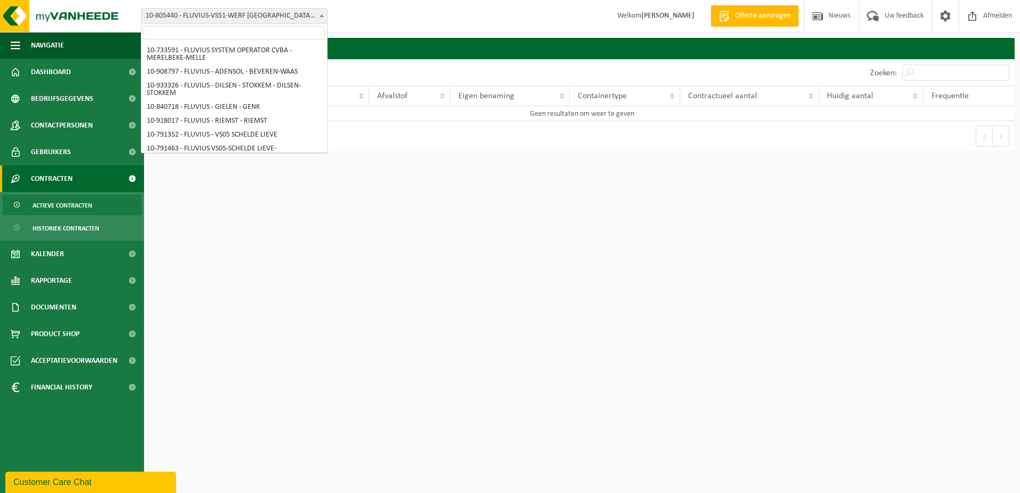
click at [317, 16] on span at bounding box center [322, 16] width 11 height 14
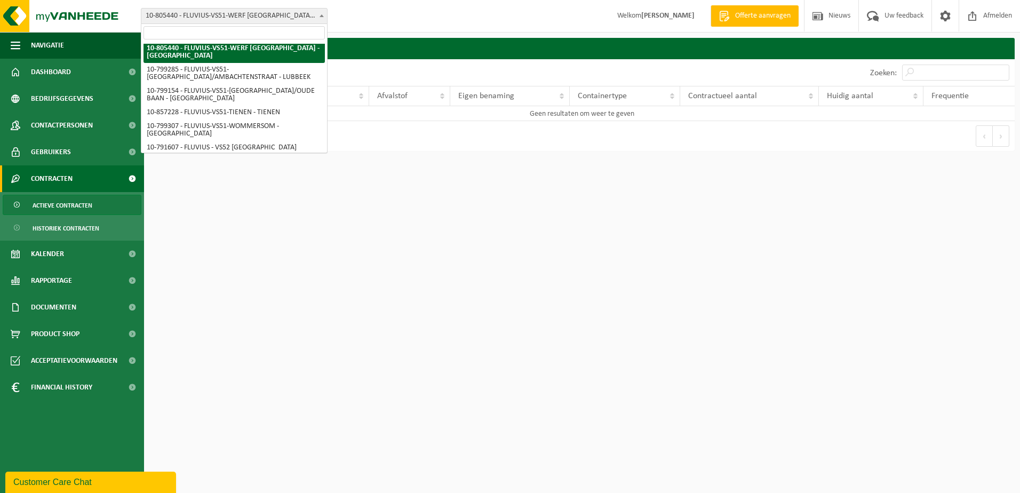
click at [308, 36] on input "search" at bounding box center [234, 32] width 181 height 13
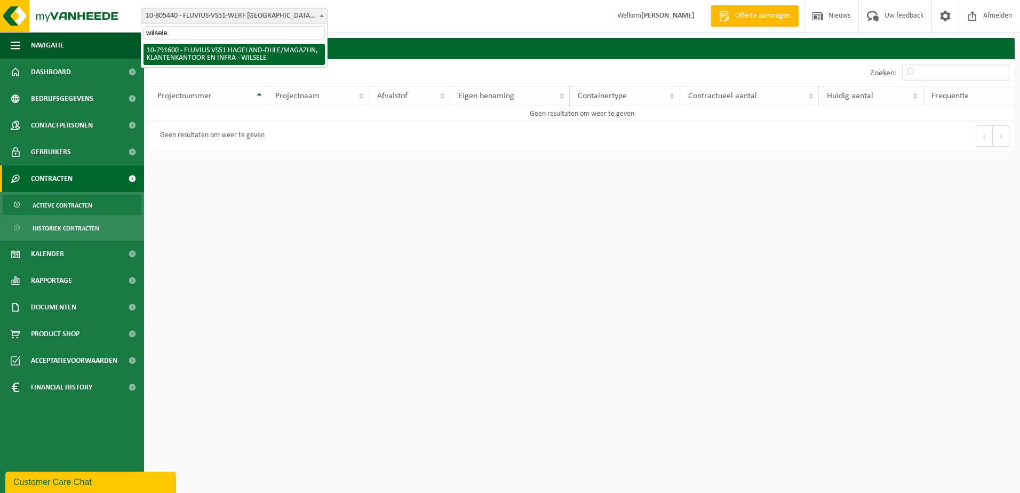
type input "wilsele"
select select "30267"
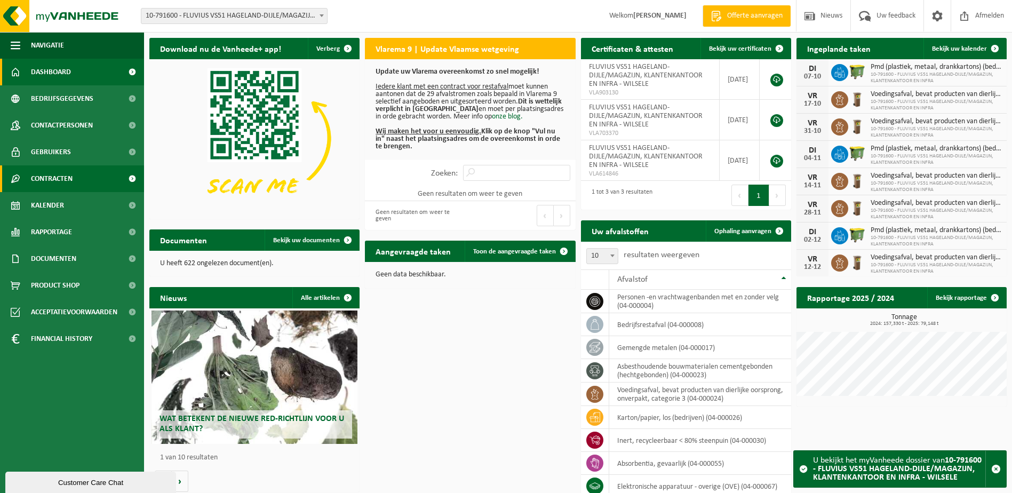
click at [54, 174] on span "Contracten" at bounding box center [52, 178] width 42 height 27
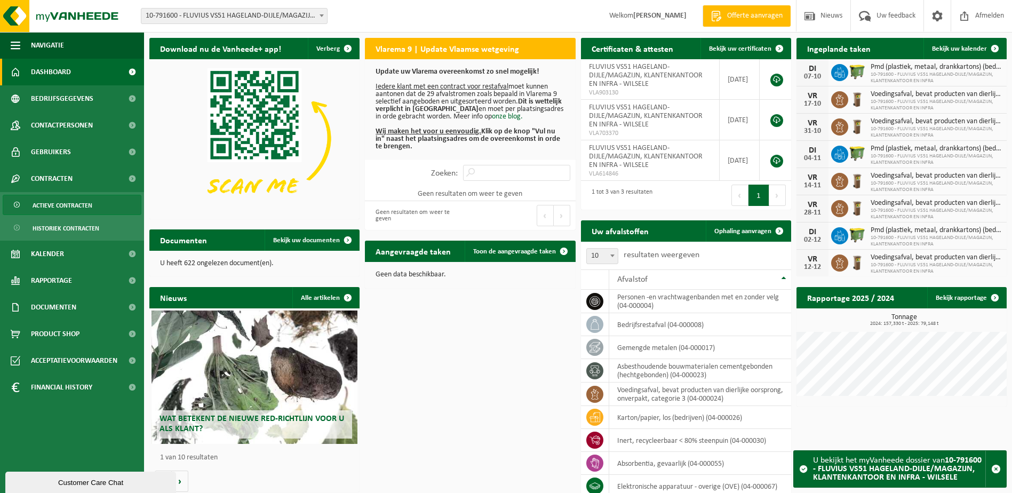
click at [62, 203] on span "Actieve contracten" at bounding box center [63, 205] width 60 height 20
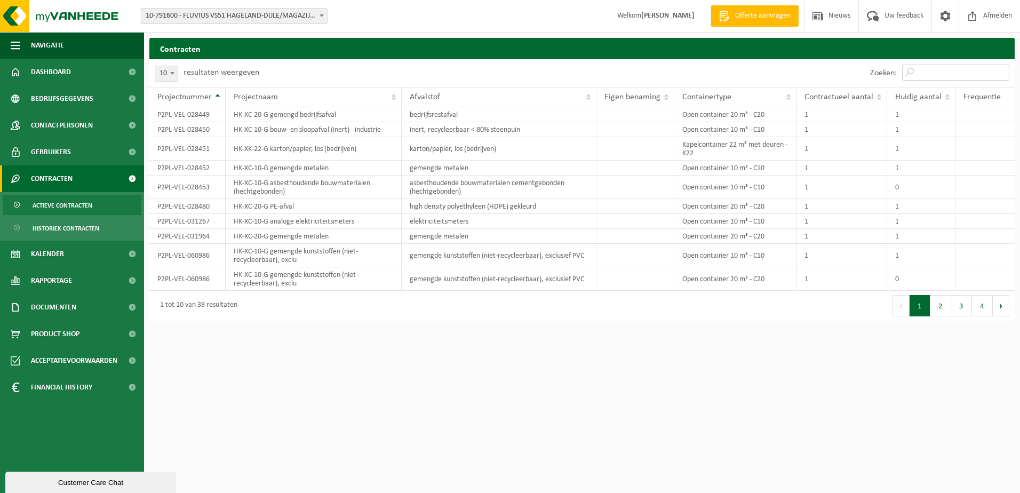
click at [944, 74] on input "Zoeken:" at bounding box center [956, 73] width 107 height 16
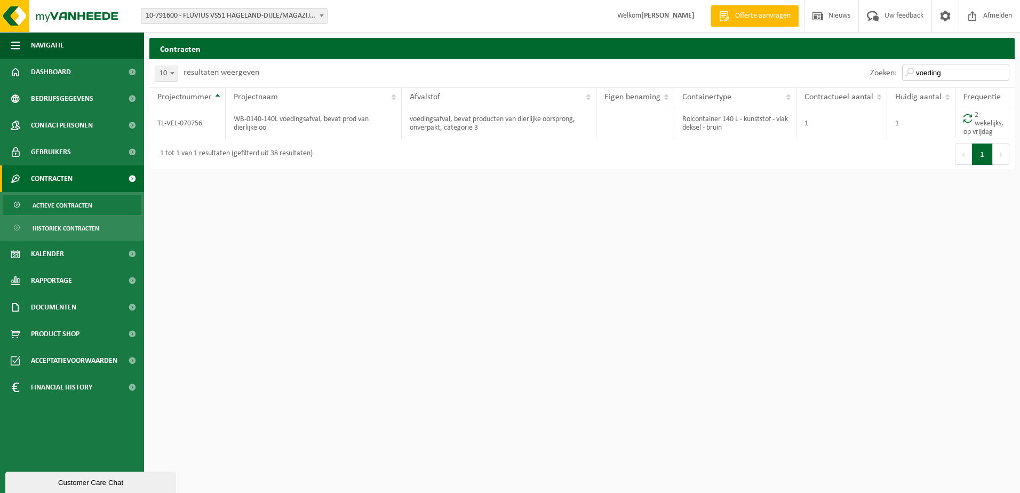
type input "voeding"
click at [64, 252] on span "Kalender" at bounding box center [47, 254] width 33 height 27
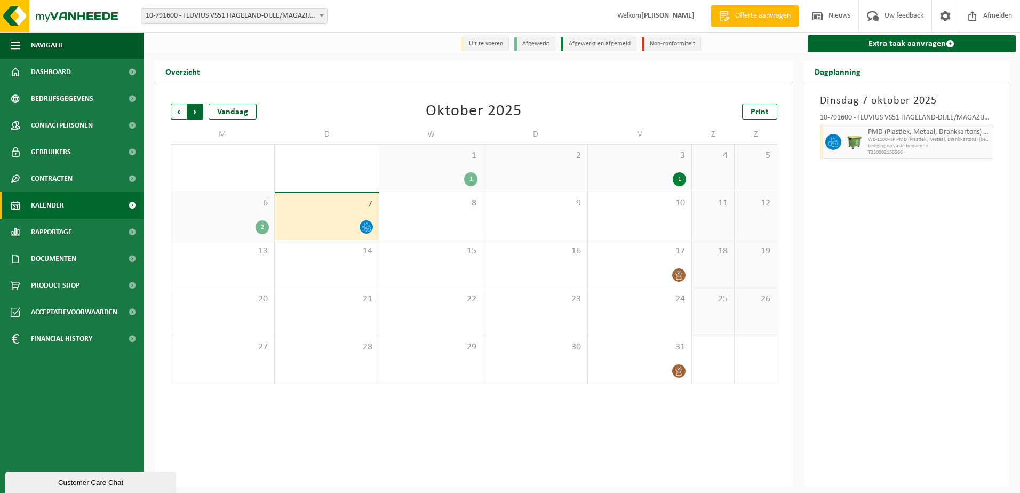
click at [177, 112] on span "Vorige" at bounding box center [179, 112] width 16 height 16
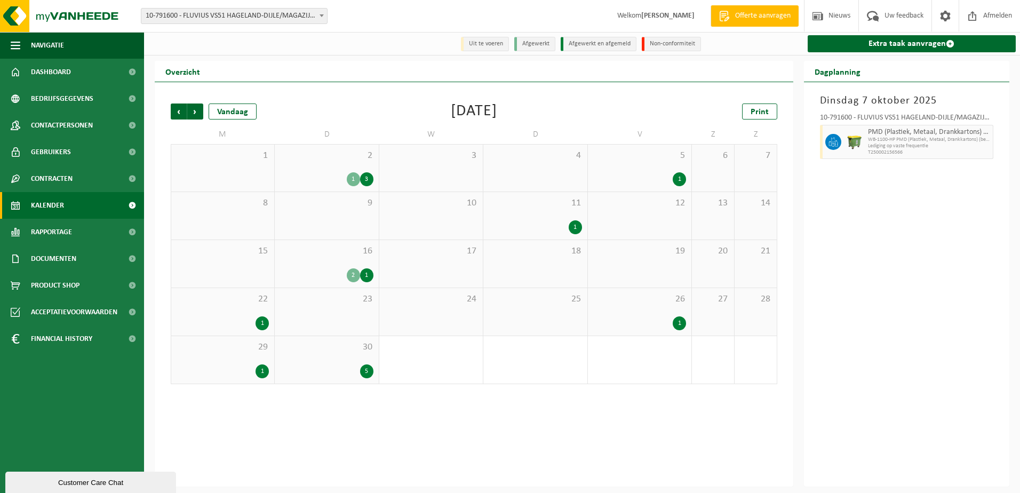
click at [663, 316] on div "26 1" at bounding box center [640, 312] width 104 height 48
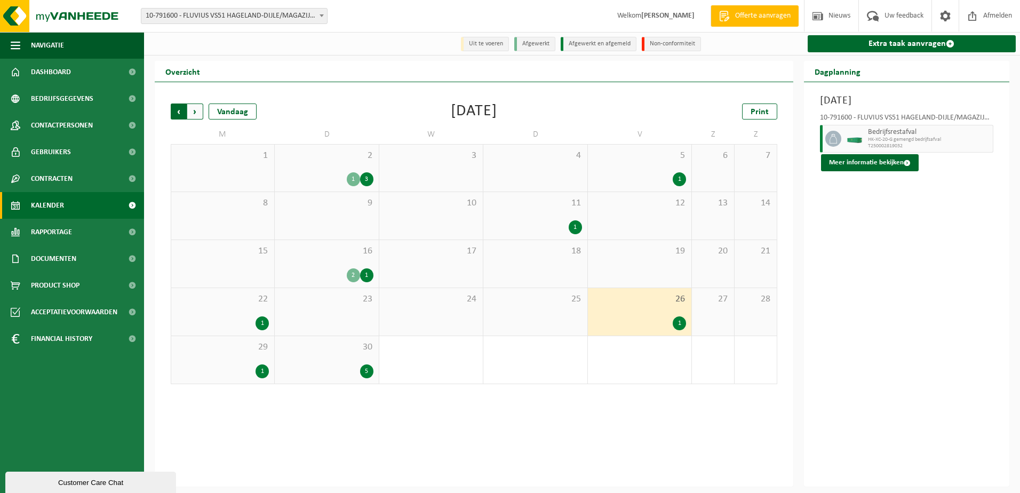
click at [197, 108] on span "Volgende" at bounding box center [195, 112] width 16 height 16
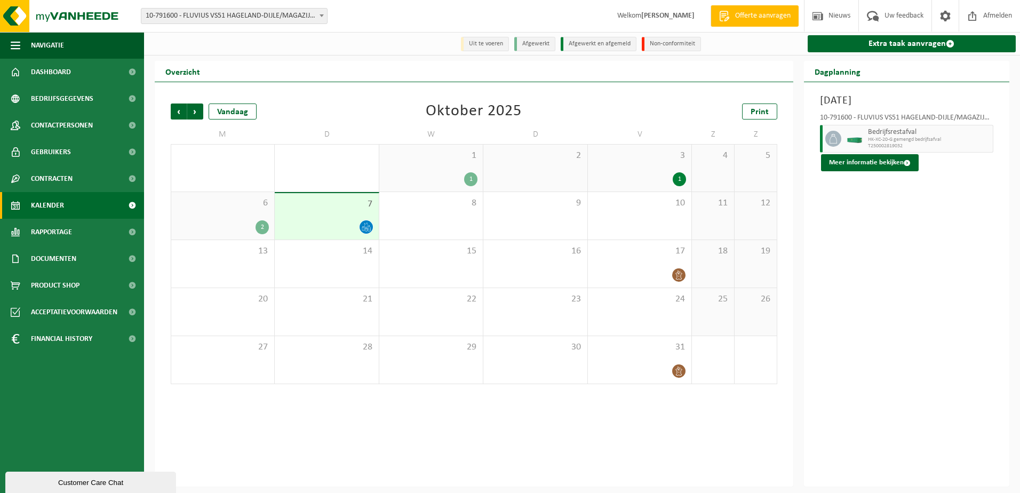
click at [668, 165] on div "3 1" at bounding box center [640, 168] width 104 height 47
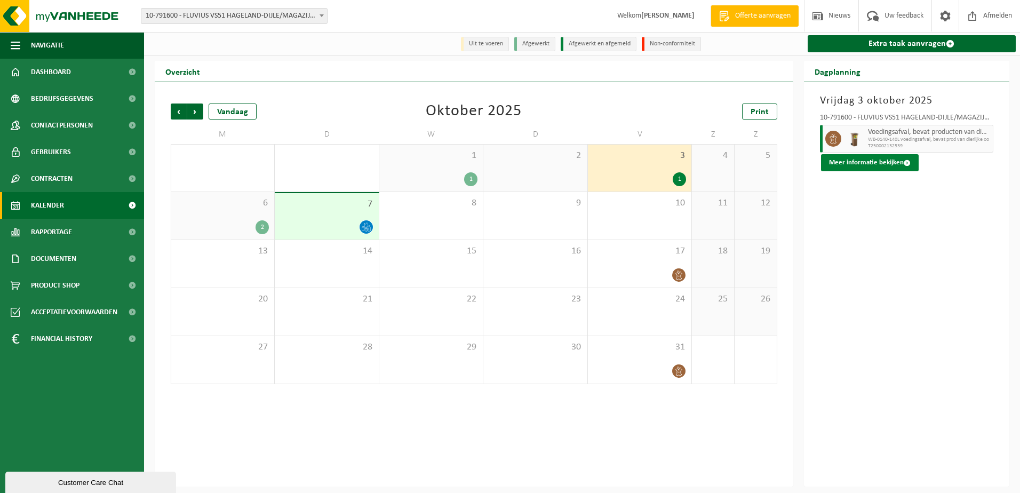
click at [868, 164] on button "Meer informatie bekijken" at bounding box center [870, 162] width 98 height 17
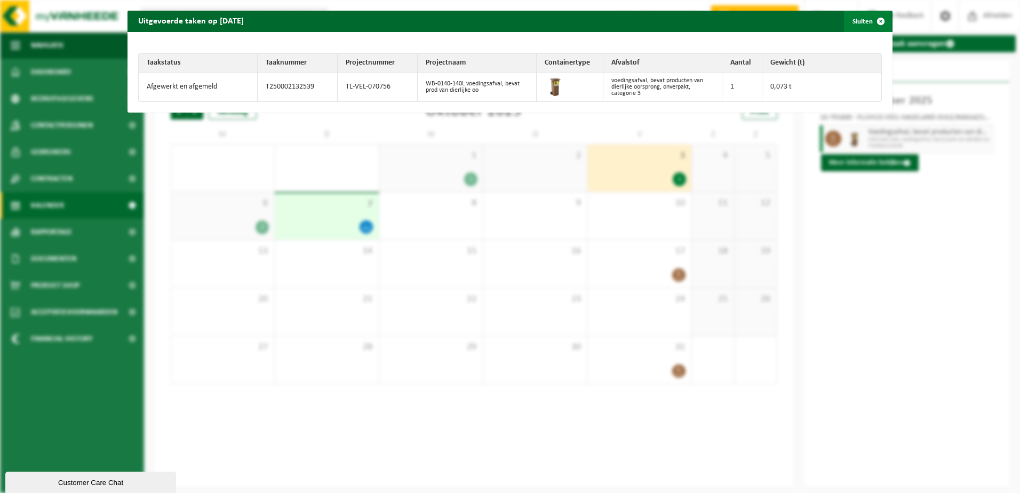
click at [871, 24] on span "button" at bounding box center [881, 21] width 21 height 21
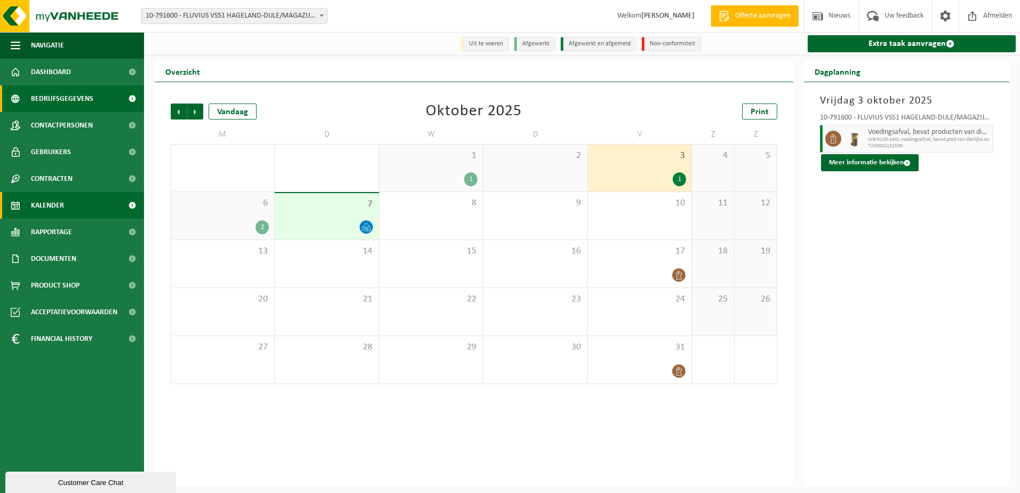
click at [91, 94] on span "Bedrijfsgegevens" at bounding box center [62, 98] width 62 height 27
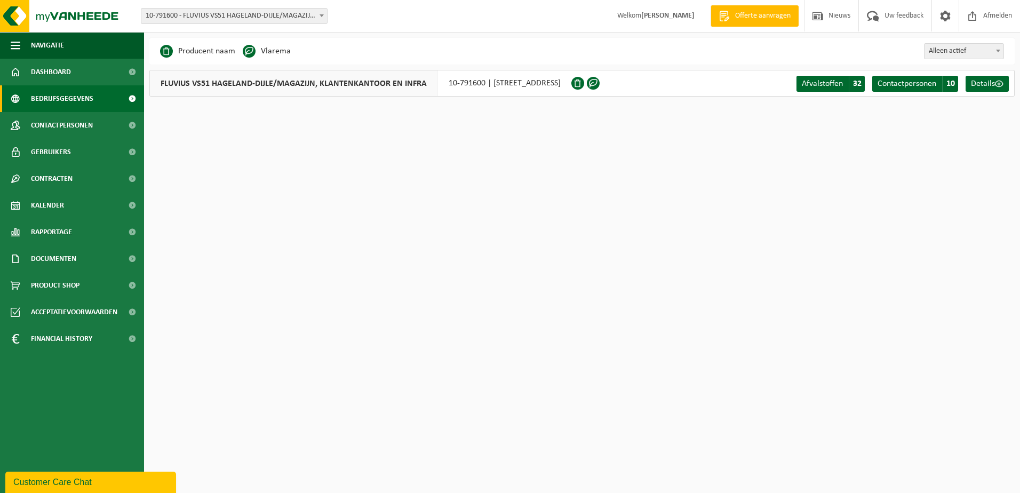
click at [317, 16] on span at bounding box center [322, 16] width 11 height 14
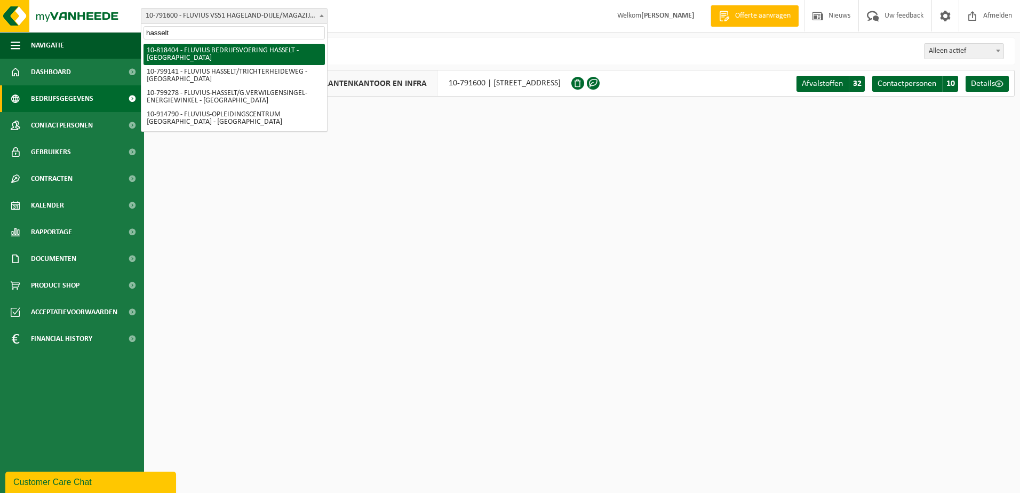
type input "hasselt"
select select "39062"
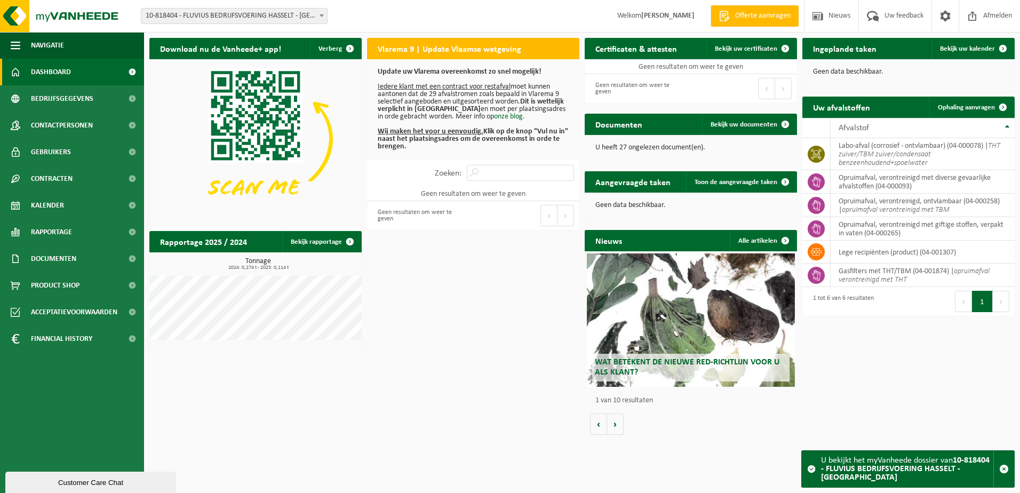
click at [289, 21] on span "10-818404 - FLUVIUS BEDRIJFSVOERING HASSELT - [GEOGRAPHIC_DATA]" at bounding box center [234, 16] width 186 height 15
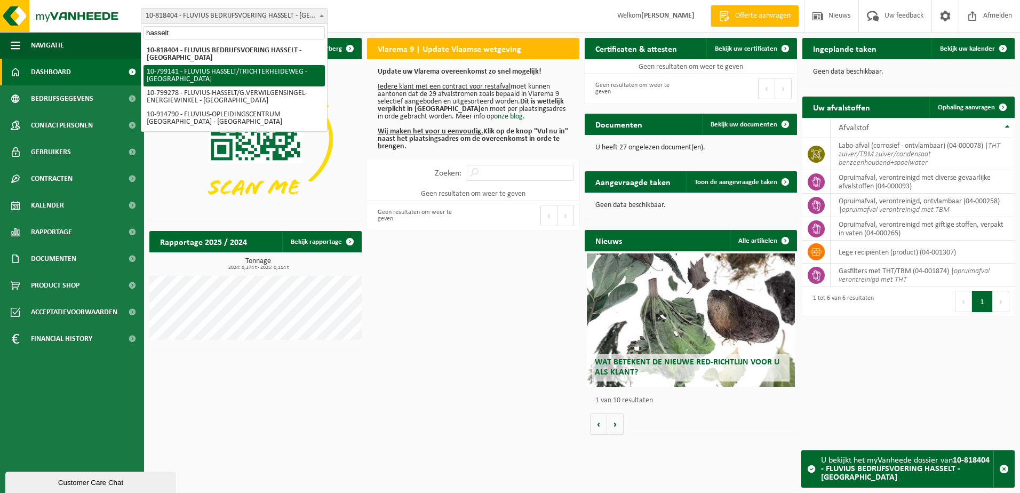
type input "hasselt"
select select "33188"
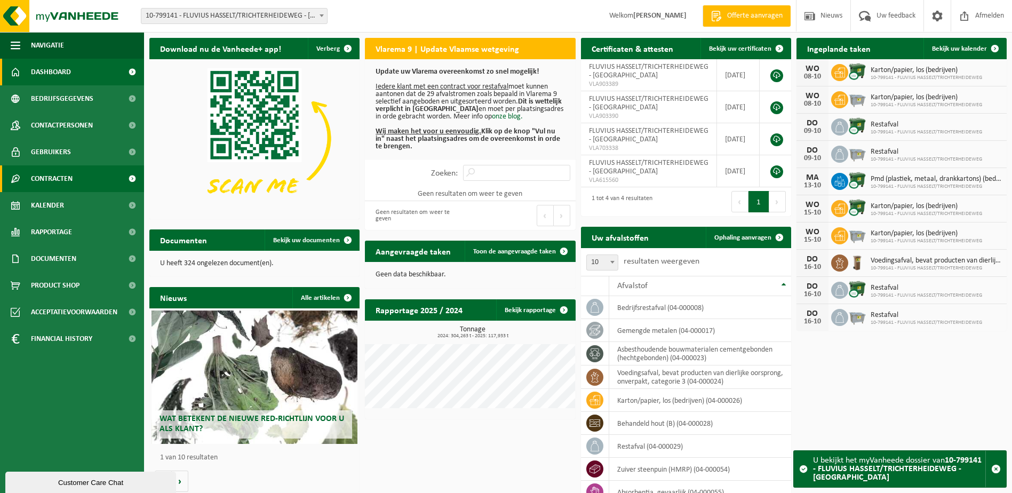
click at [45, 171] on span "Contracten" at bounding box center [52, 178] width 42 height 27
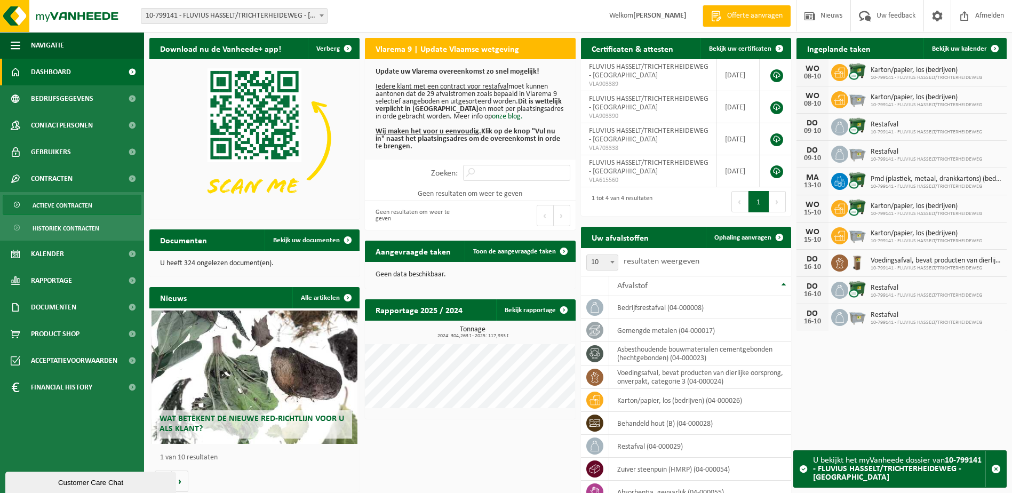
click at [57, 207] on span "Actieve contracten" at bounding box center [63, 205] width 60 height 20
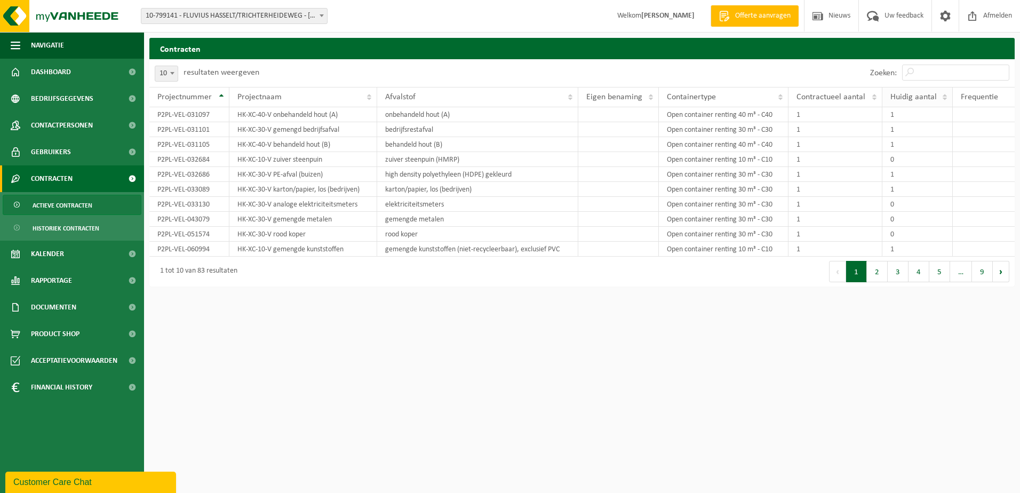
click at [925, 93] on span "Huidig aantal" at bounding box center [914, 97] width 46 height 9
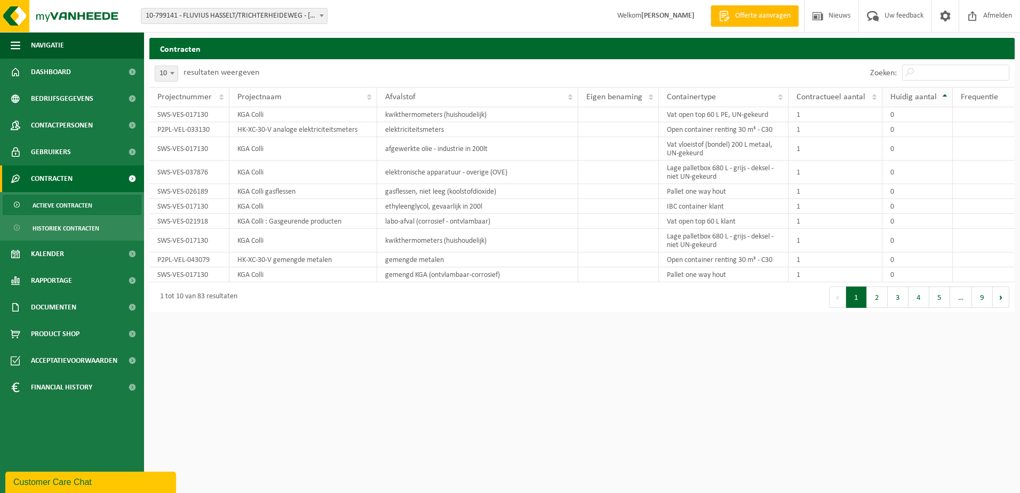
click at [925, 93] on span "Huidig aantal" at bounding box center [914, 97] width 46 height 9
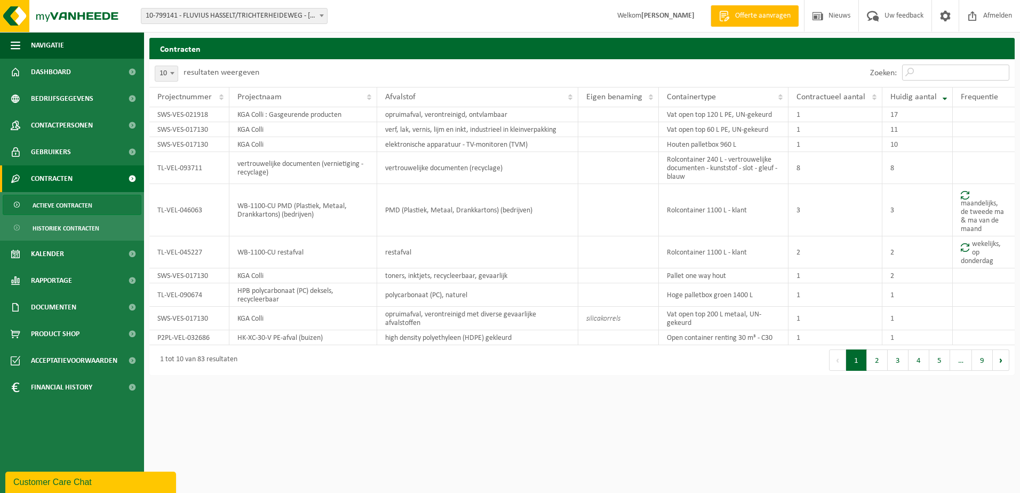
click at [939, 65] on input "Zoeken:" at bounding box center [956, 73] width 107 height 16
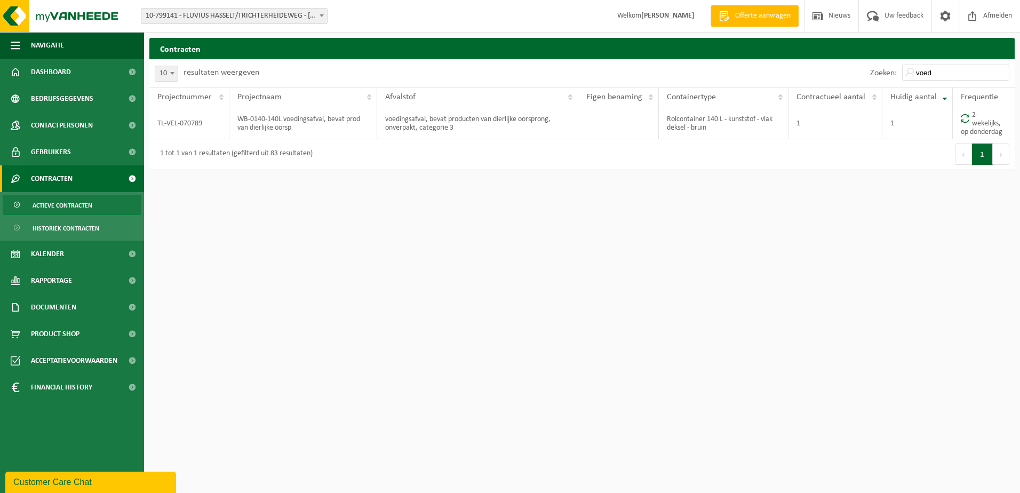
click at [804, 300] on html "Vestiging: 10-733591 - FLUVIUS SYSTEM OPERATOR CVBA - MERELBEKE-MELLE 10-908797…" at bounding box center [510, 246] width 1020 height 493
drag, startPoint x: 945, startPoint y: 68, endPoint x: 774, endPoint y: 70, distance: 170.8
click at [774, 70] on div "Zoeken: voed" at bounding box center [798, 73] width 433 height 28
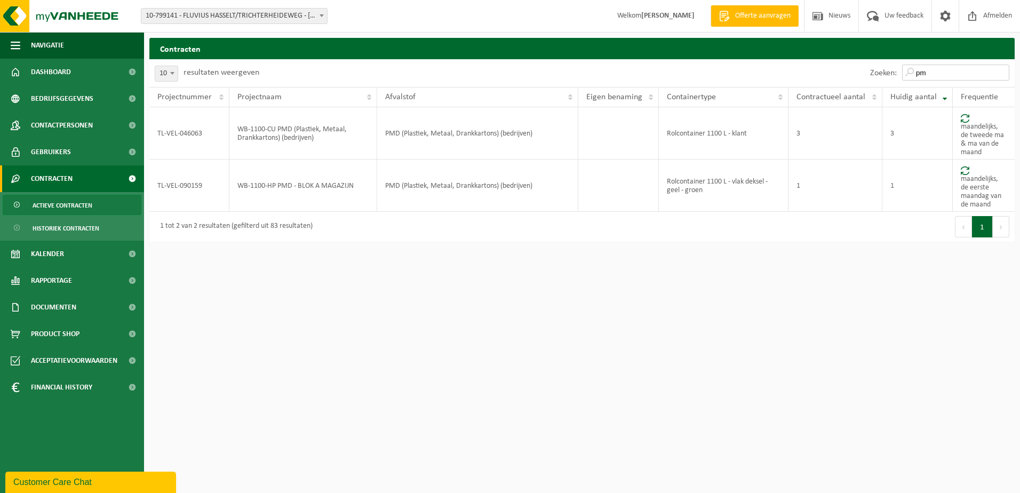
type input "p"
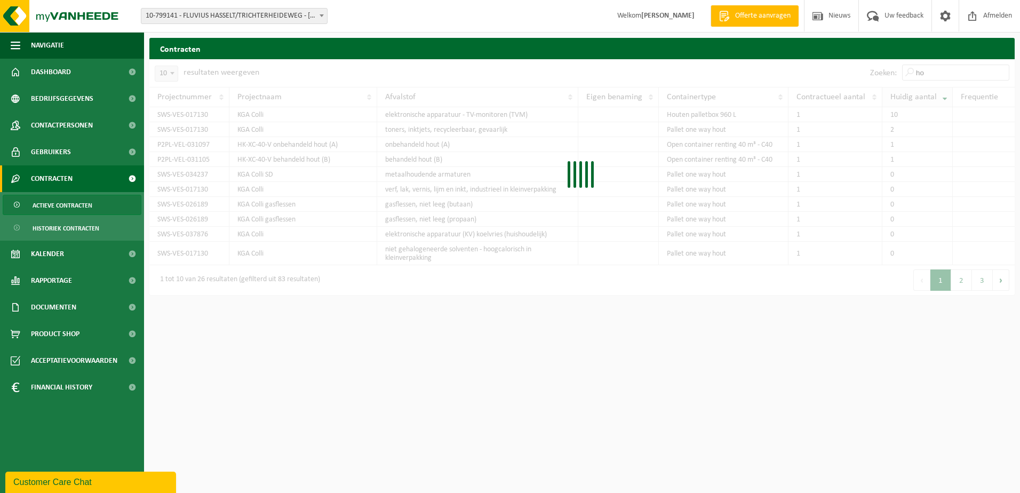
type input "h"
type input "r"
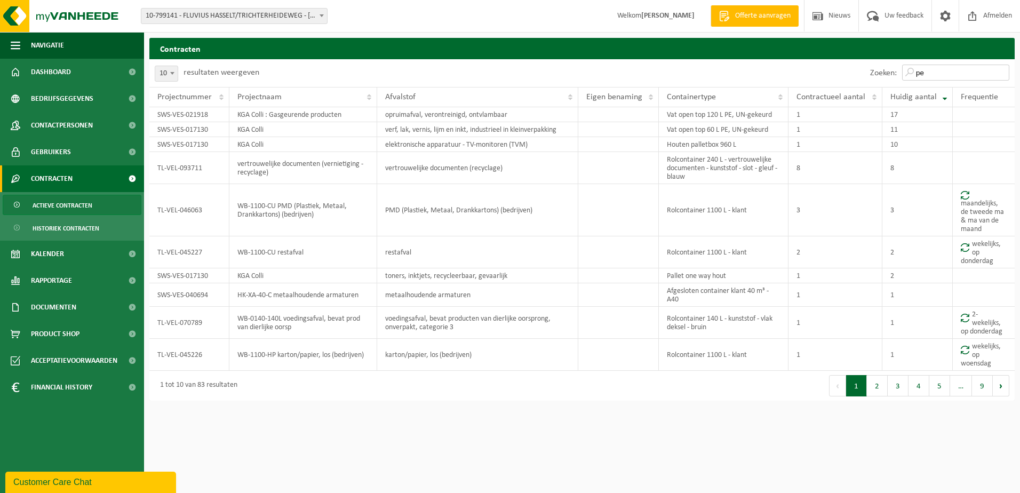
type input "p"
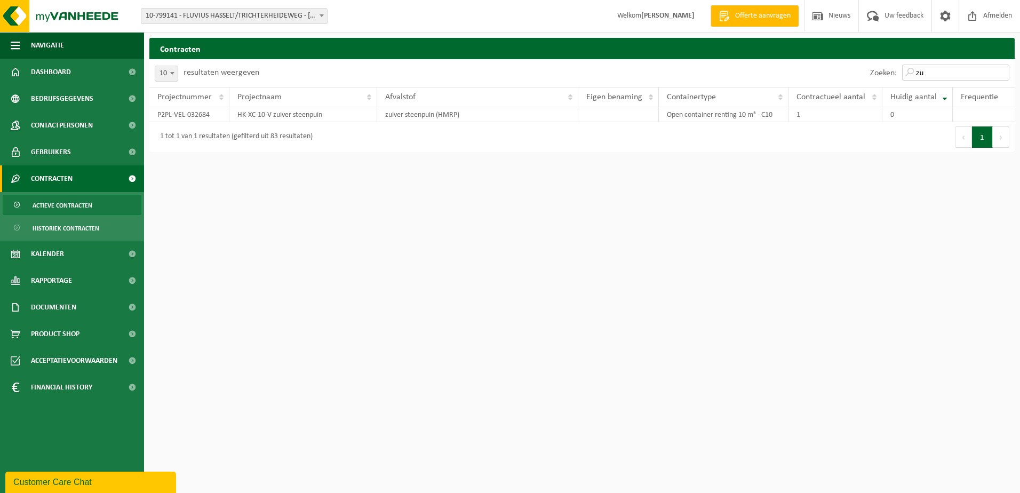
type input "z"
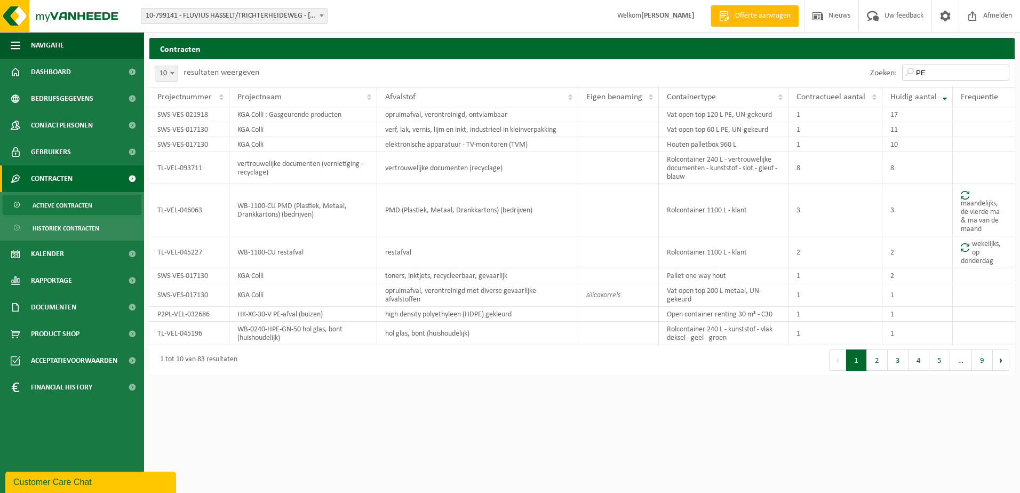
type input "P"
click at [876, 360] on button "2" at bounding box center [877, 360] width 21 height 21
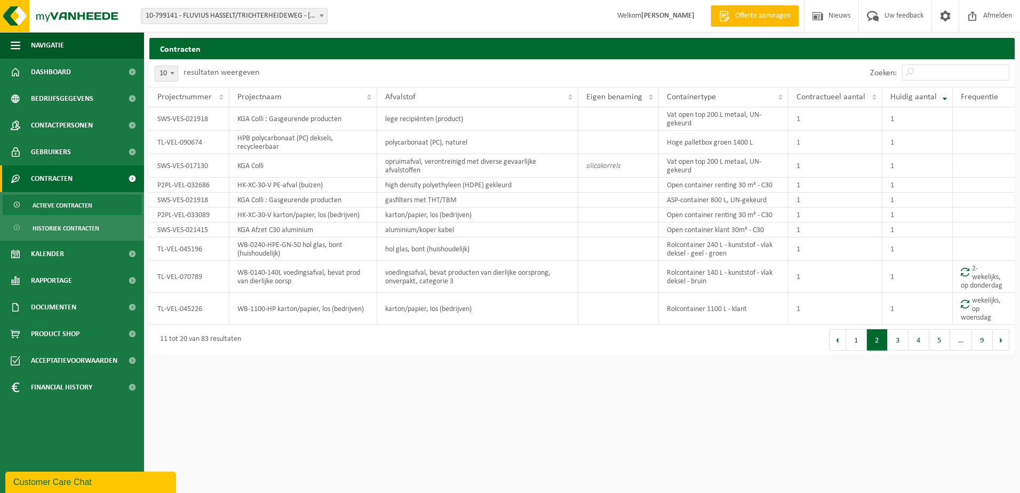
click at [318, 21] on span at bounding box center [322, 16] width 11 height 14
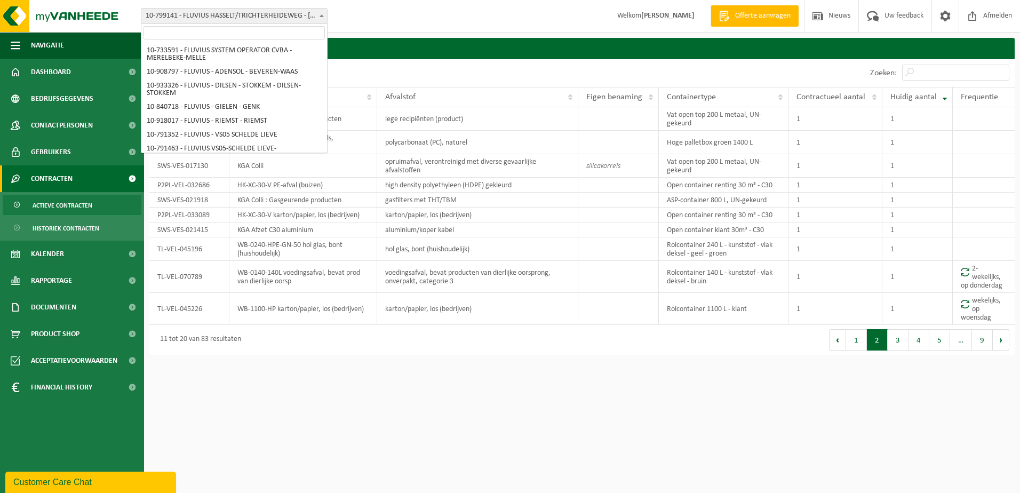
scroll to position [6452, 0]
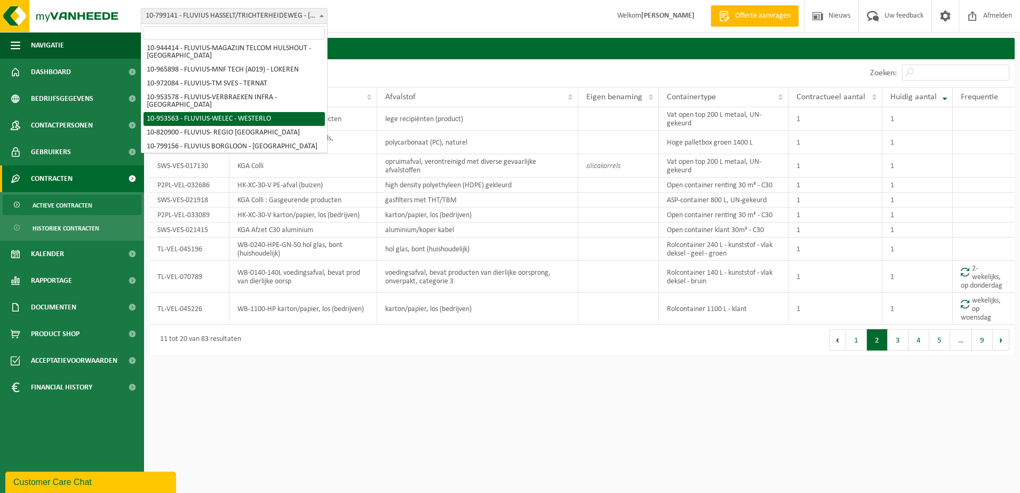
click at [291, 33] on input "search" at bounding box center [234, 32] width 181 height 13
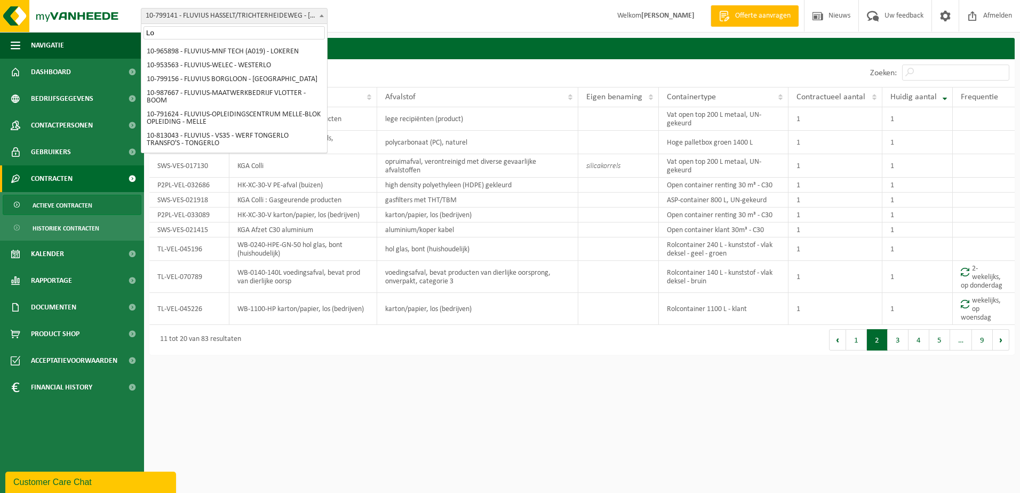
scroll to position [0, 0]
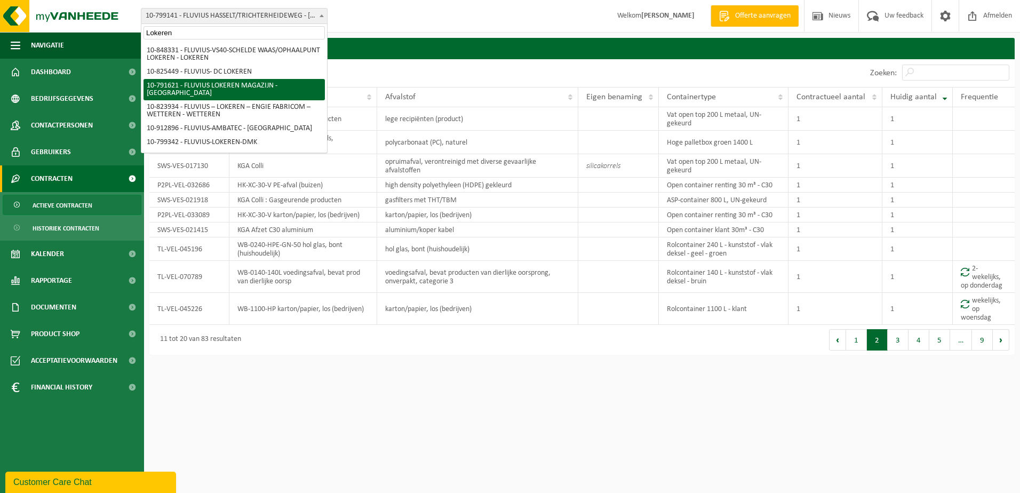
type input "Lokeren"
select select "30279"
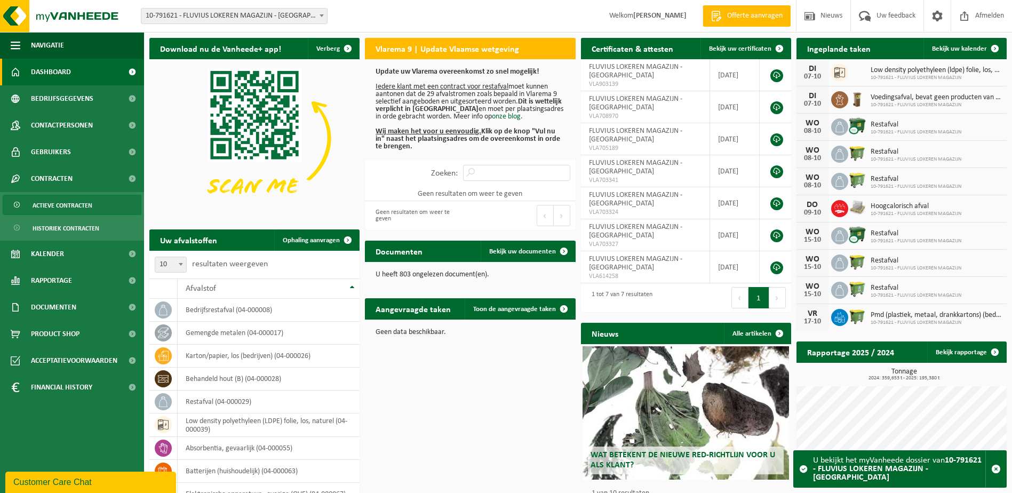
click at [56, 207] on span "Actieve contracten" at bounding box center [63, 205] width 60 height 20
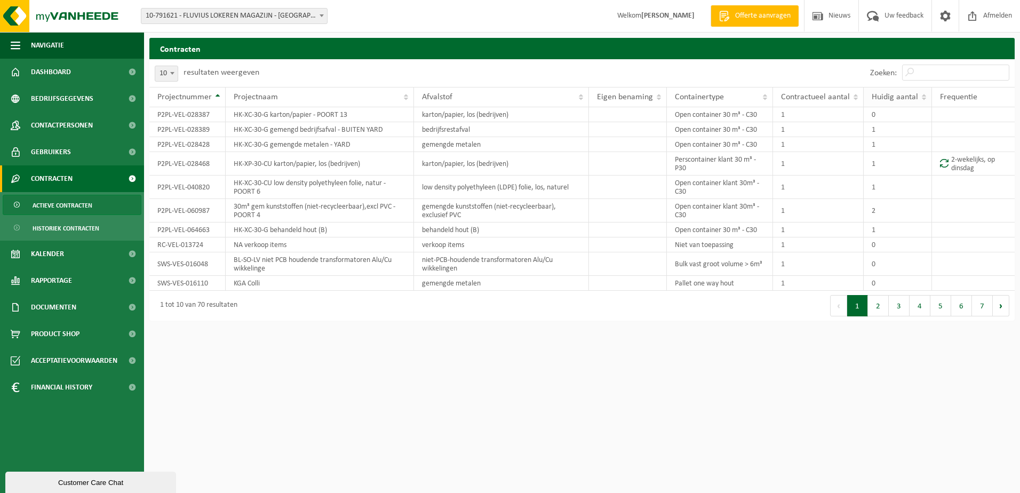
click at [904, 100] on span "Huidig aantal" at bounding box center [895, 97] width 46 height 9
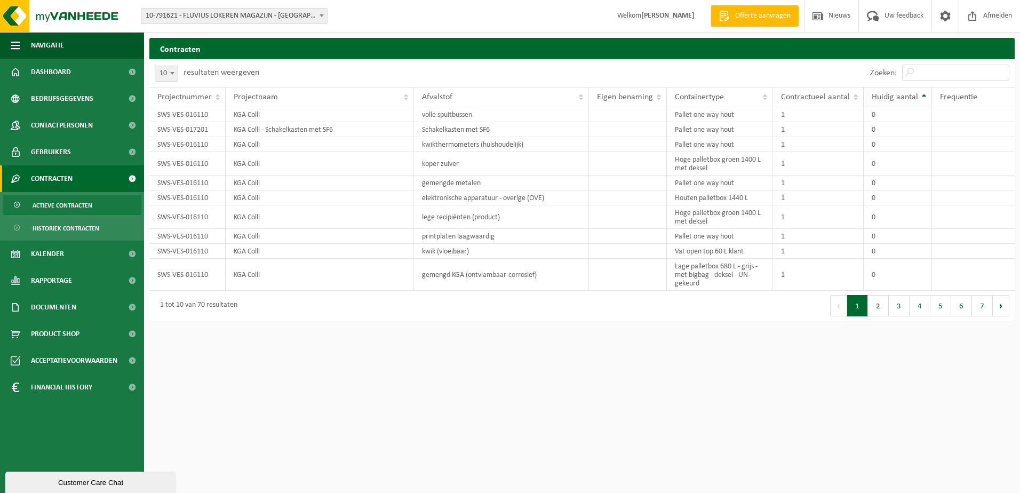
click at [906, 96] on span "Huidig aantal" at bounding box center [895, 97] width 46 height 9
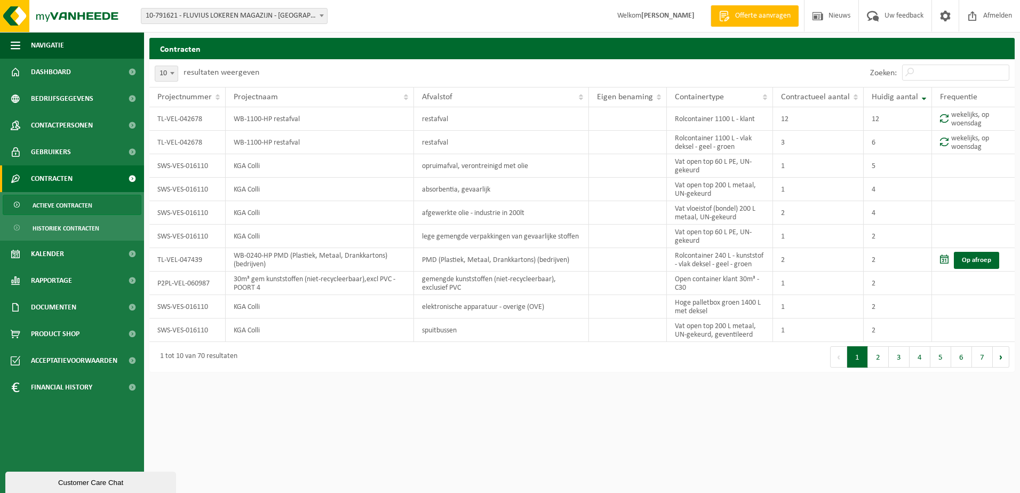
drag, startPoint x: 319, startPoint y: 20, endPoint x: 310, endPoint y: 20, distance: 8.5
click at [320, 20] on span at bounding box center [322, 16] width 11 height 14
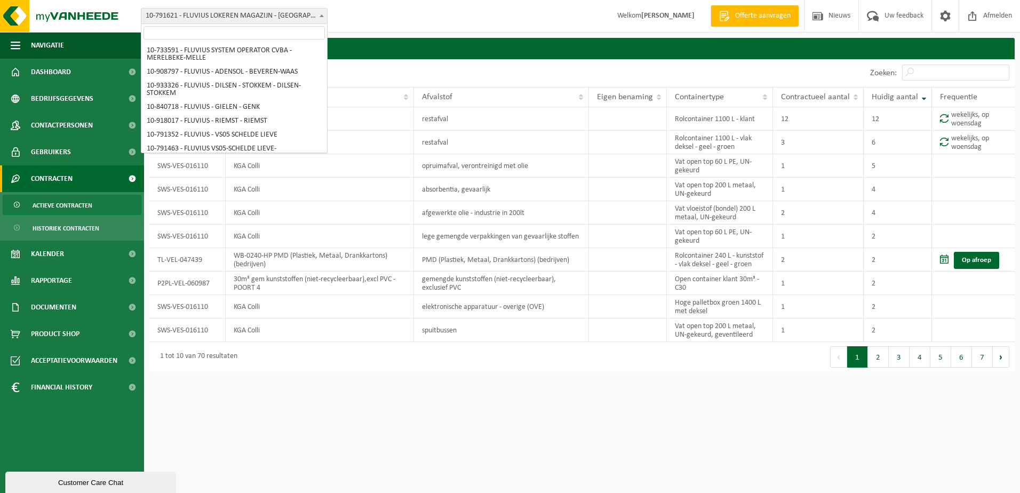
scroll to position [5812, 0]
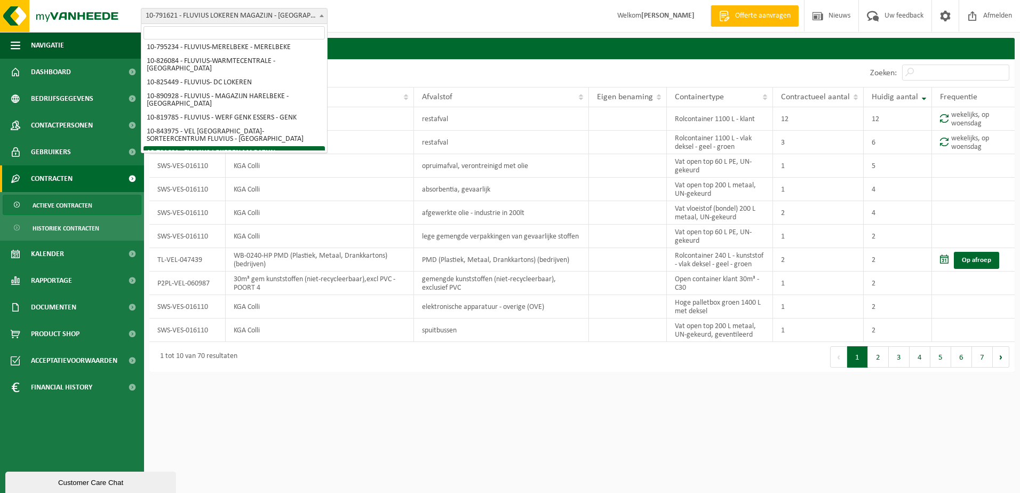
click at [276, 35] on input "search" at bounding box center [234, 32] width 181 height 13
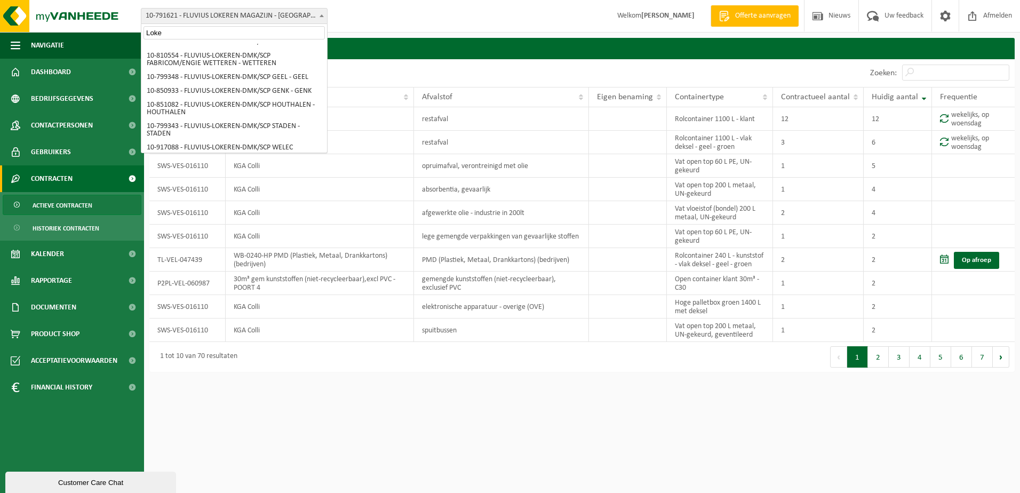
scroll to position [0, 0]
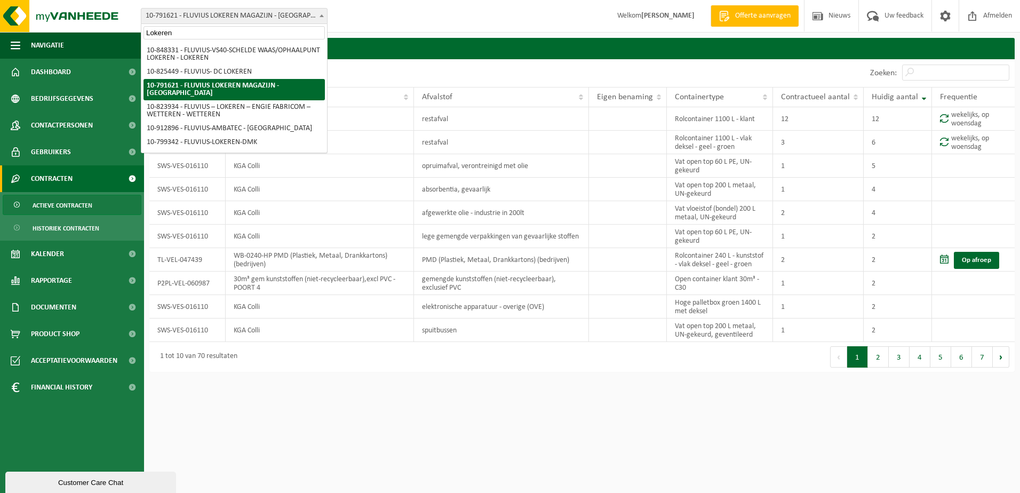
type input "Lokeren"
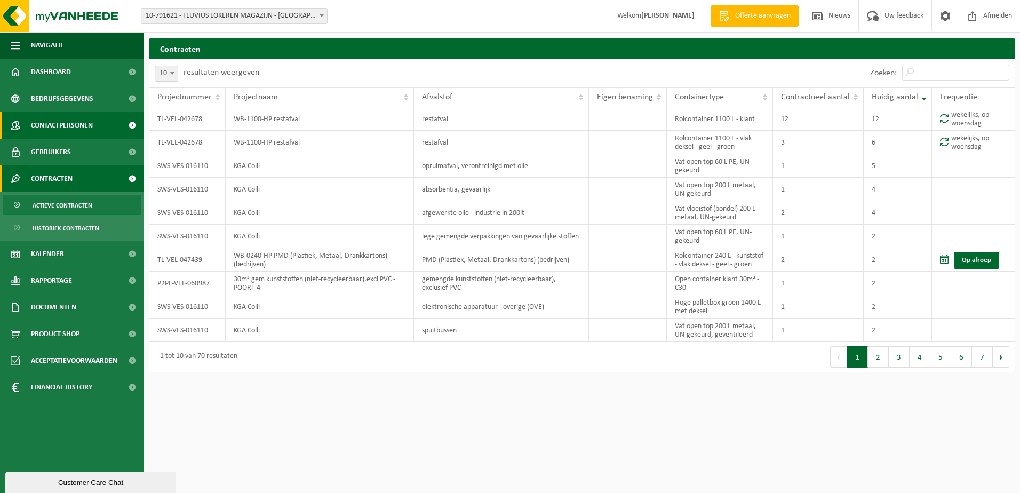
click at [36, 122] on span "Contactpersonen" at bounding box center [62, 125] width 62 height 27
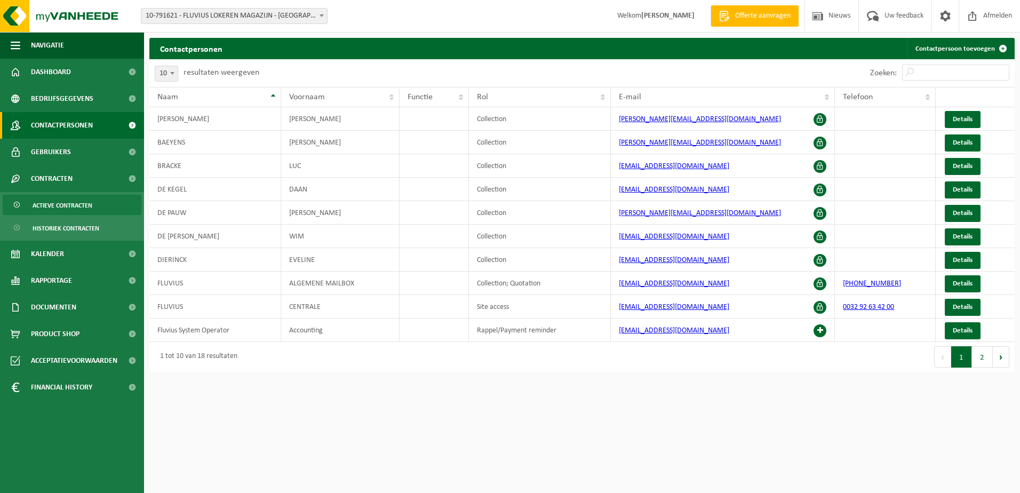
click at [55, 205] on span "Actieve contracten" at bounding box center [63, 205] width 60 height 20
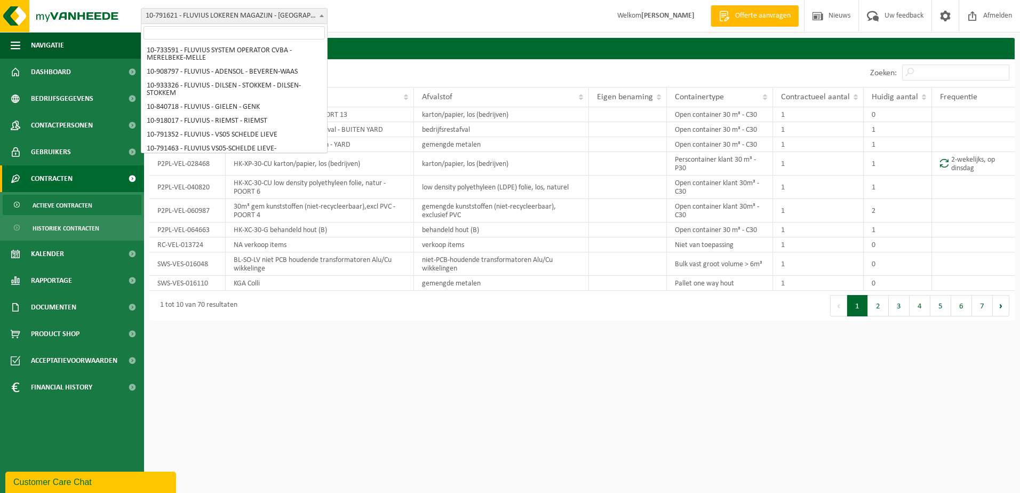
click at [318, 18] on span at bounding box center [322, 16] width 11 height 14
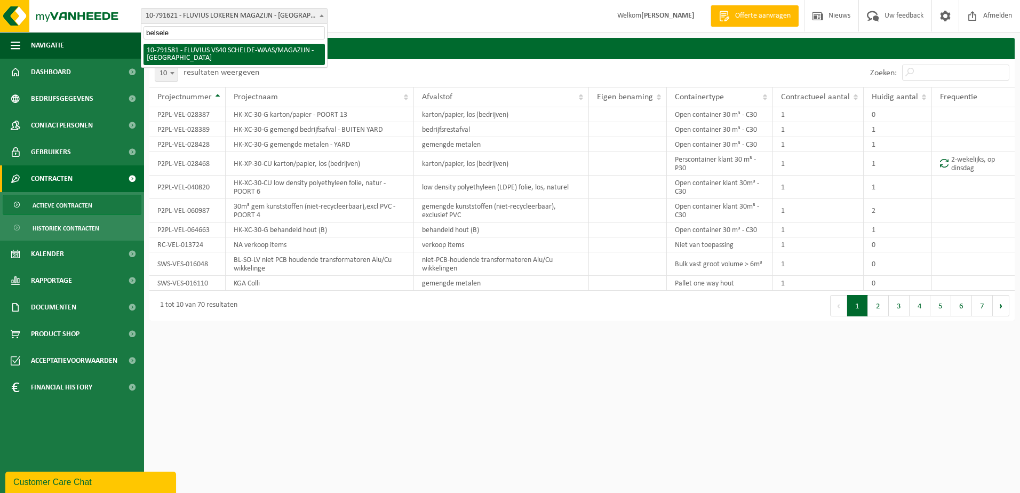
type input "belsele"
select select "30253"
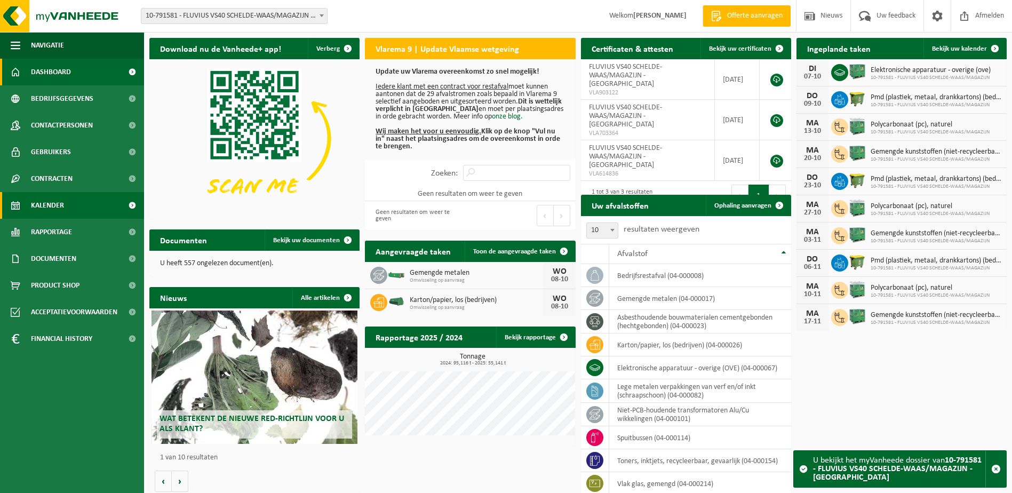
click at [61, 208] on span "Kalender" at bounding box center [47, 205] width 33 height 27
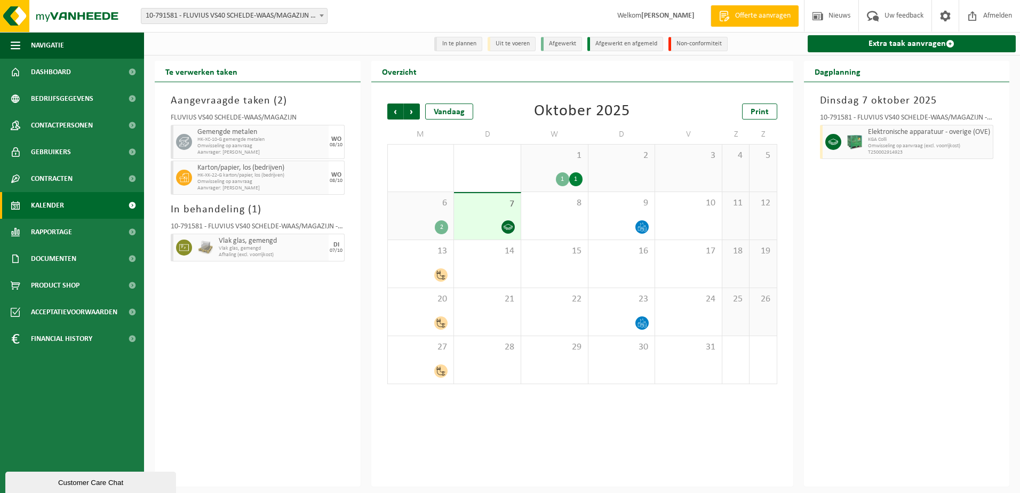
click at [504, 209] on span "7" at bounding box center [488, 205] width 56 height 12
click at [424, 215] on div "6 2" at bounding box center [421, 216] width 66 height 48
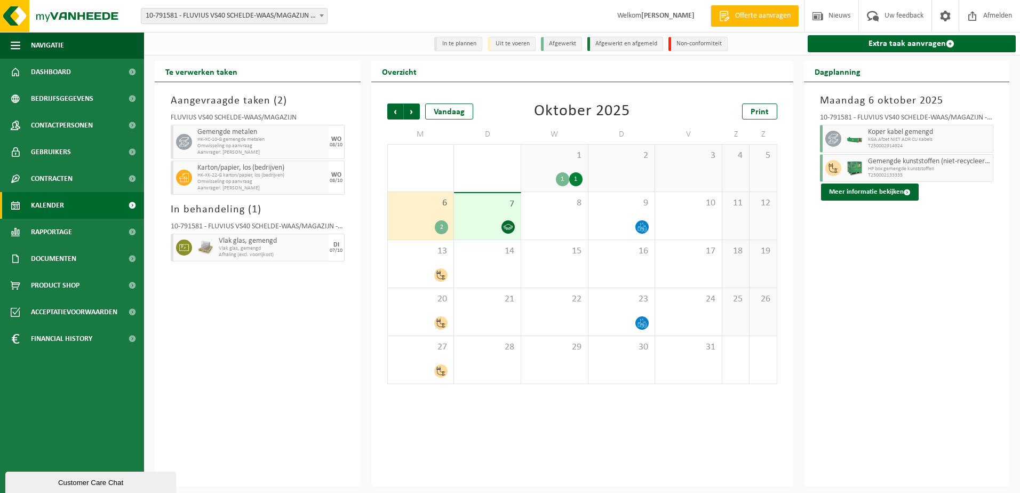
click at [499, 215] on div "7" at bounding box center [487, 216] width 67 height 46
